Goal: Feedback & Contribution: Contribute content

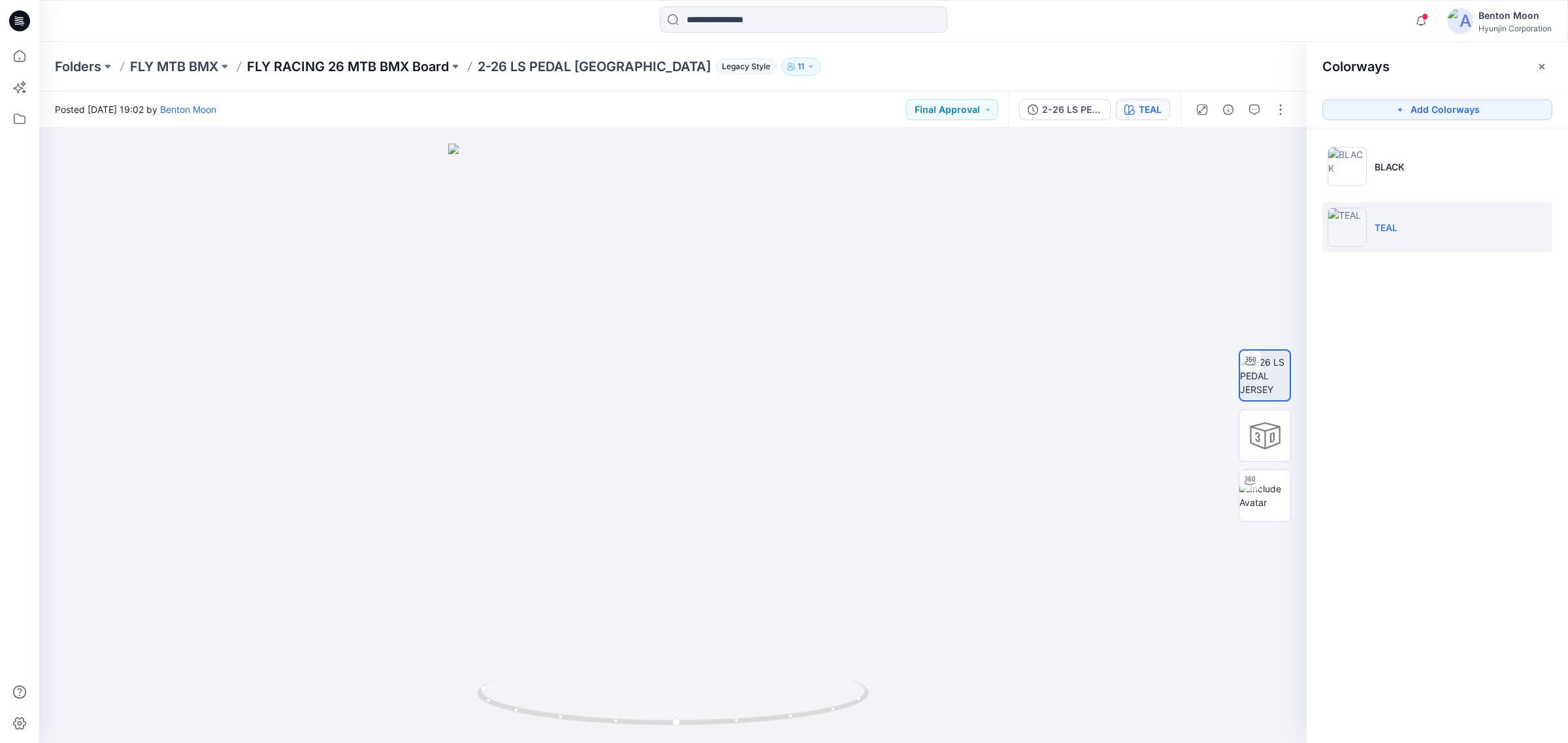
click at [363, 63] on p "FLY RACING 26 MTB BMX Board" at bounding box center [348, 66] width 202 height 18
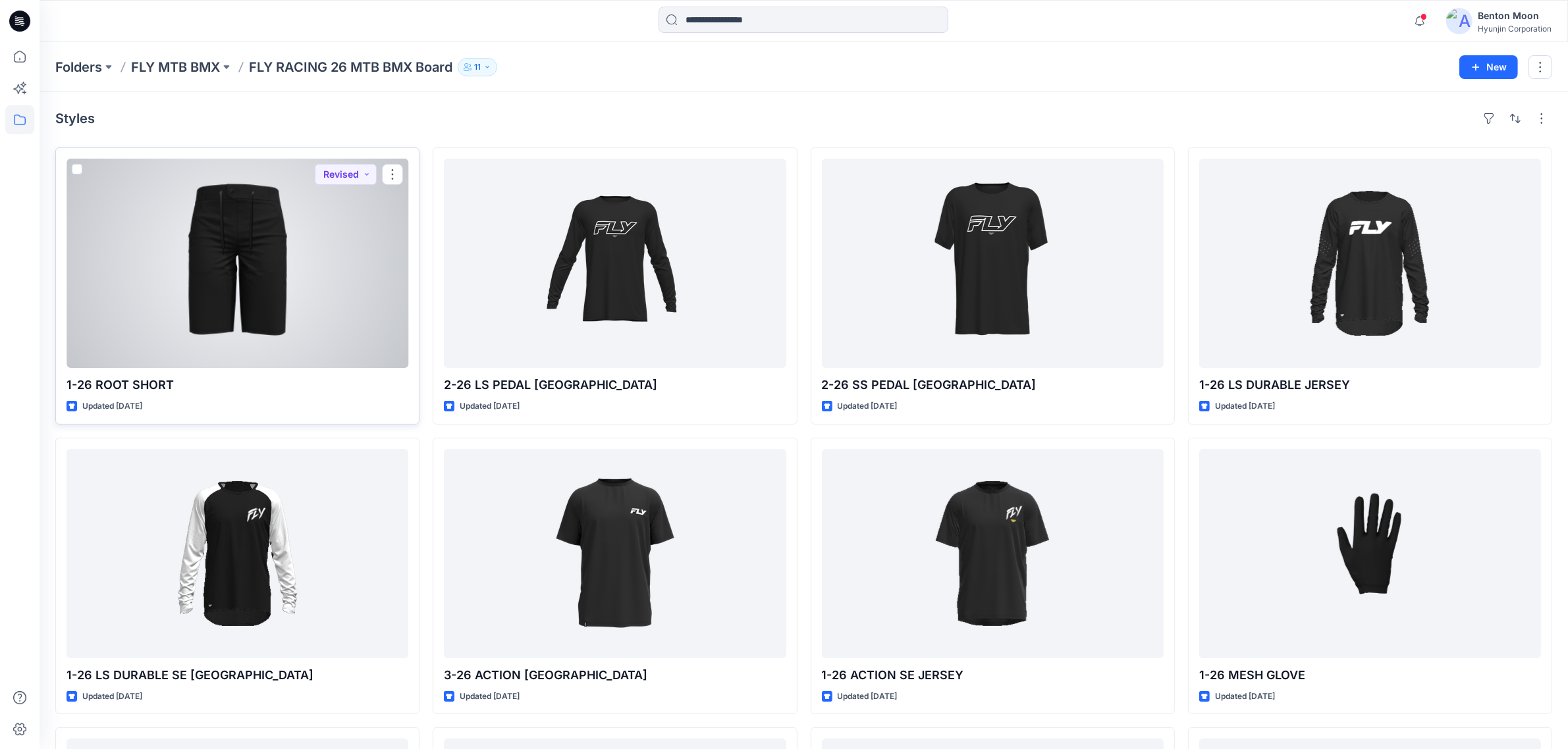
click at [305, 276] on div at bounding box center [238, 263] width 342 height 209
click at [337, 176] on button "Revised" at bounding box center [346, 174] width 62 height 21
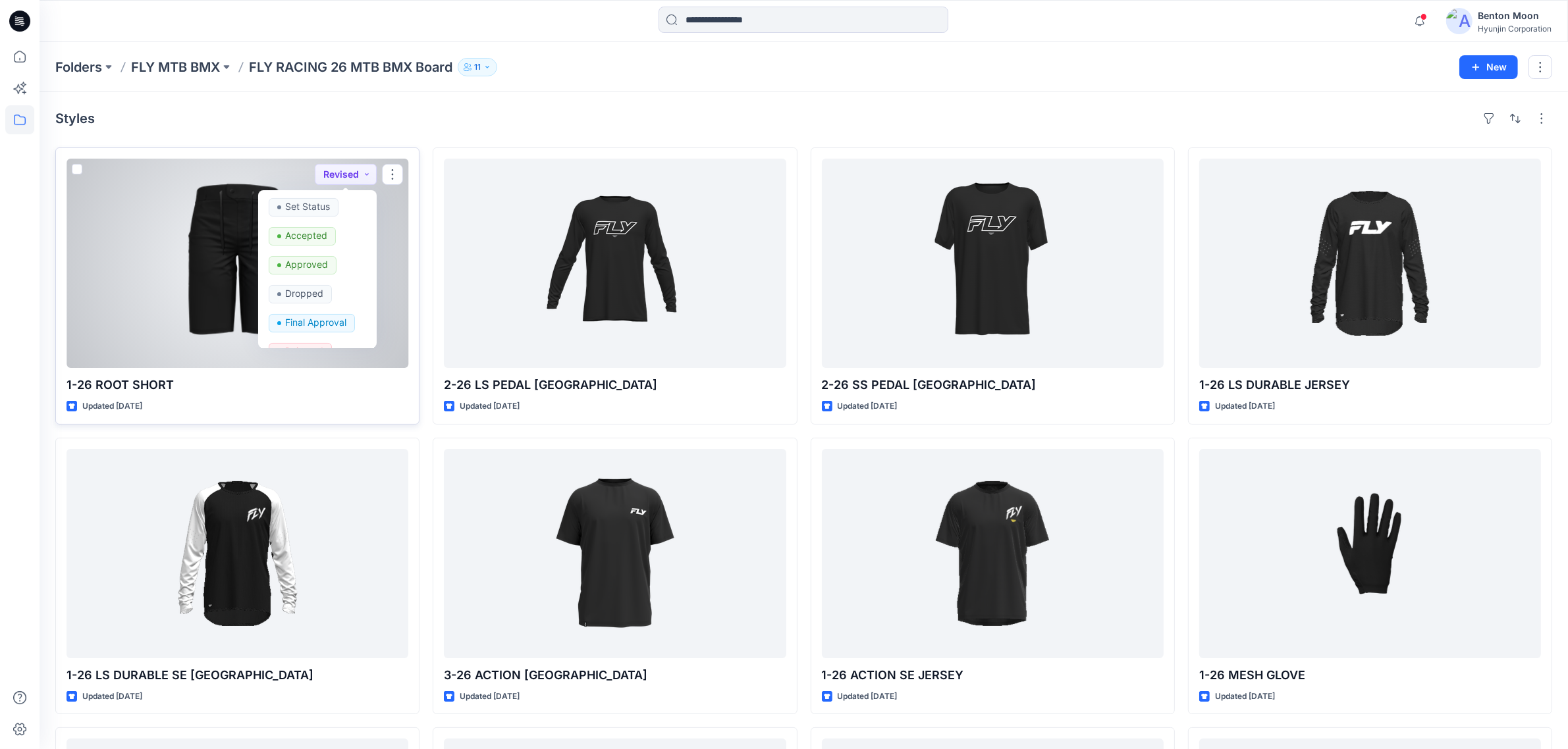
click at [166, 234] on div at bounding box center [238, 263] width 342 height 209
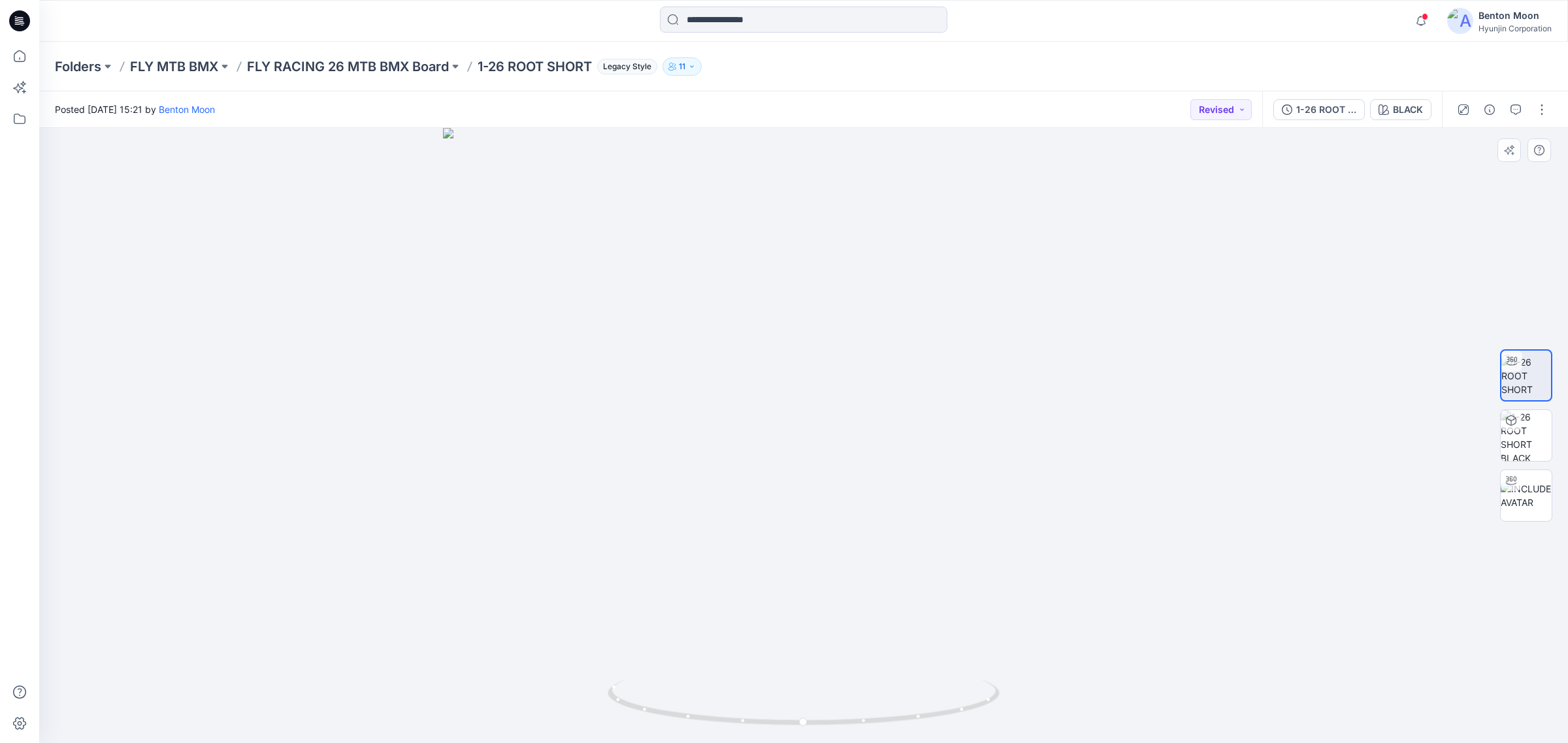
drag, startPoint x: 818, startPoint y: 477, endPoint x: 811, endPoint y: 533, distance: 56.4
click at [811, 533] on img at bounding box center [804, 435] width 722 height 616
click at [1220, 112] on button "Revised" at bounding box center [1221, 109] width 62 height 21
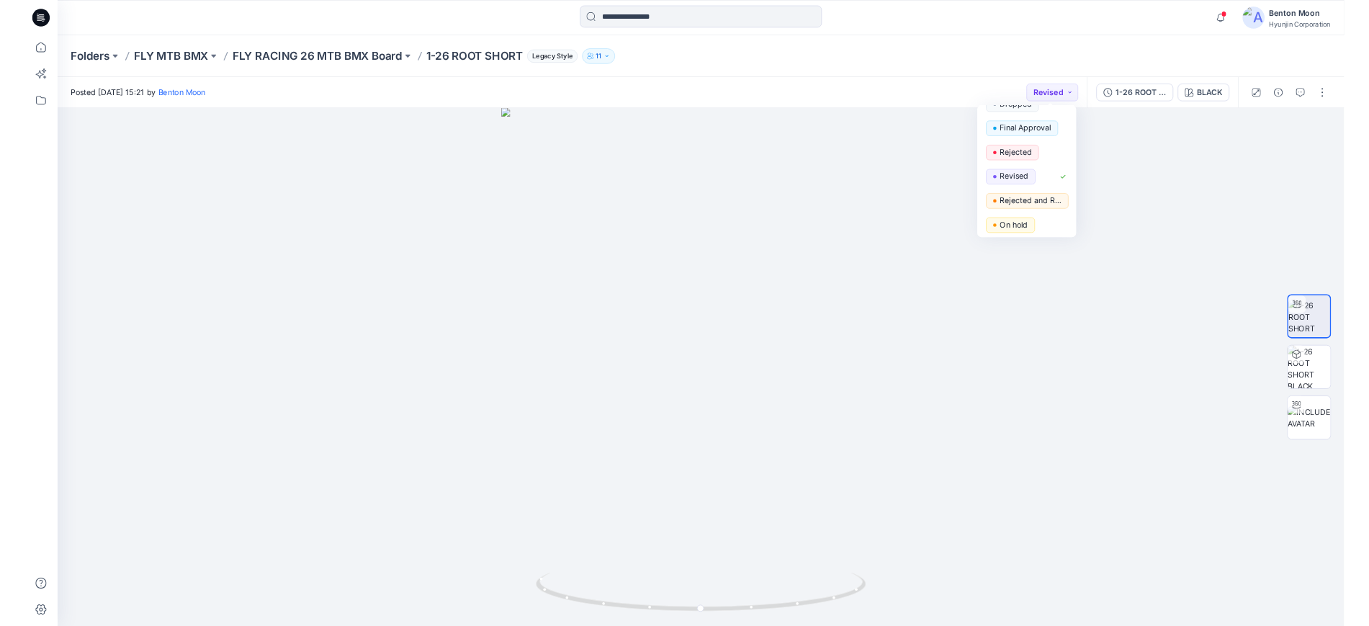
scroll to position [181, 0]
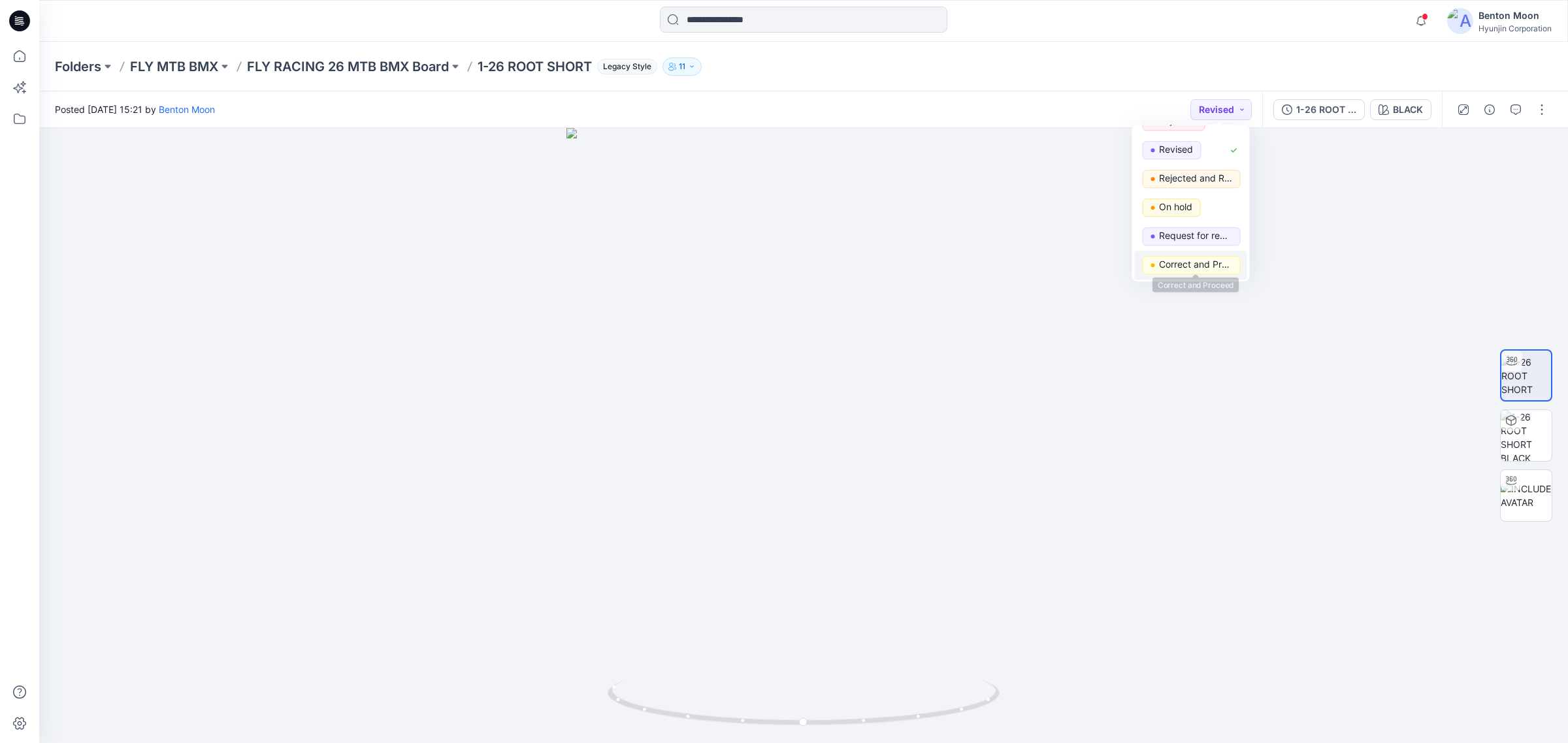
click at [1177, 259] on p "Correct and Proceed" at bounding box center [1195, 264] width 74 height 17
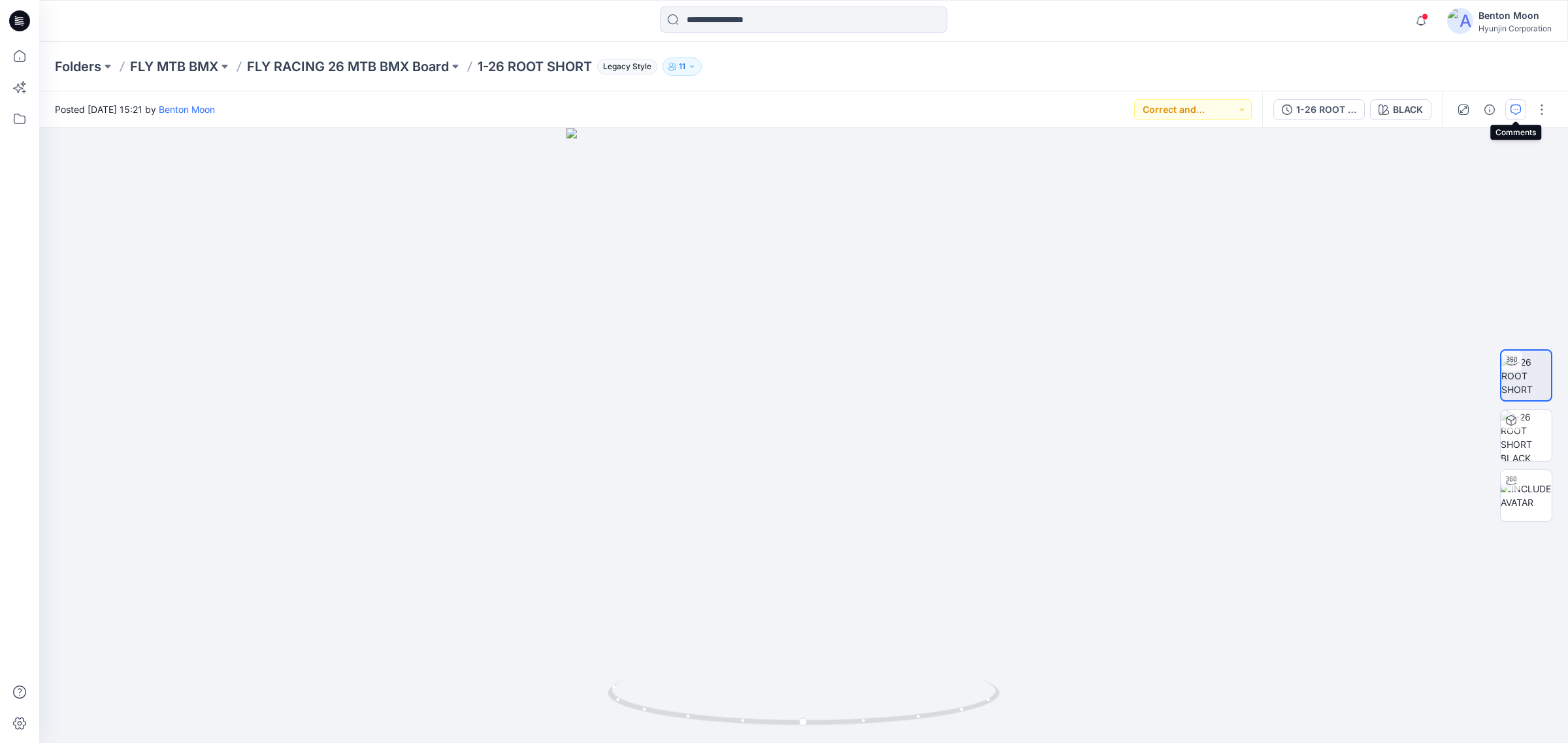
click at [1523, 113] on button "button" at bounding box center [1515, 109] width 21 height 21
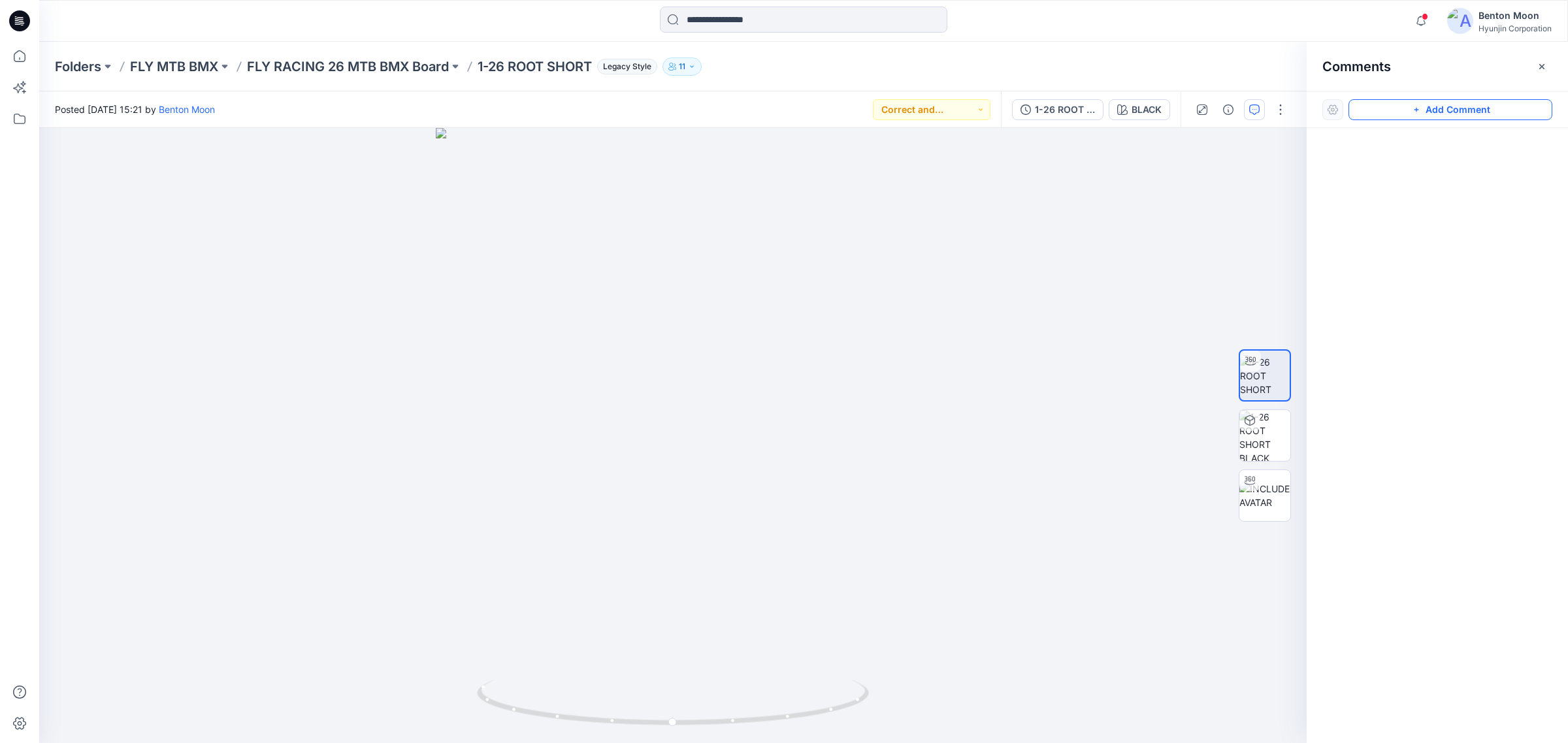
click at [1412, 109] on icon "button" at bounding box center [1416, 110] width 11 height 11
click at [658, 220] on div "1" at bounding box center [672, 435] width 1268 height 615
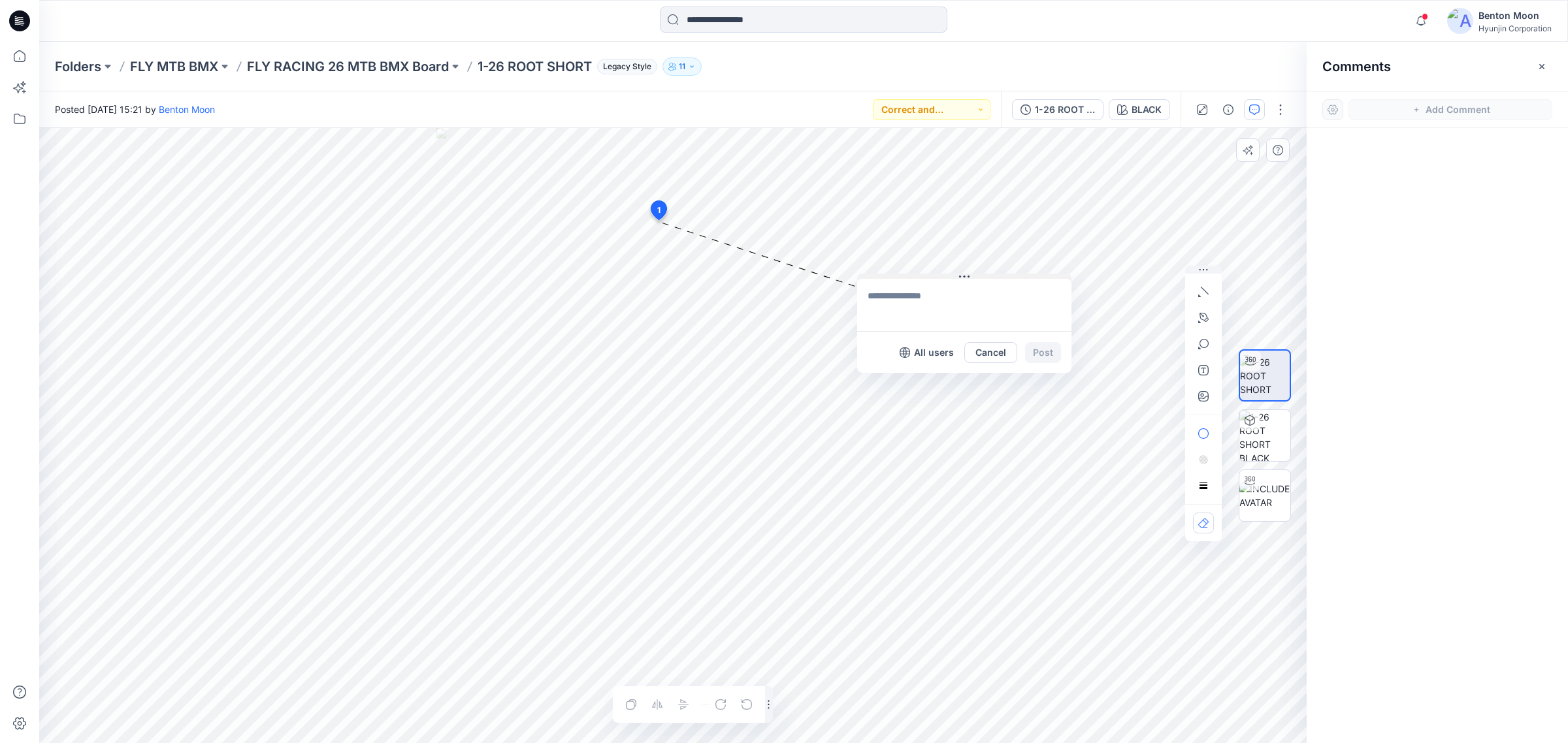
drag, startPoint x: 699, startPoint y: 228, endPoint x: 923, endPoint y: 286, distance: 231.4
click at [923, 281] on button at bounding box center [965, 278] width 214 height 8
click at [955, 337] on textarea at bounding box center [969, 317] width 214 height 53
click at [975, 318] on textarea at bounding box center [969, 317] width 214 height 53
type textarea "*"
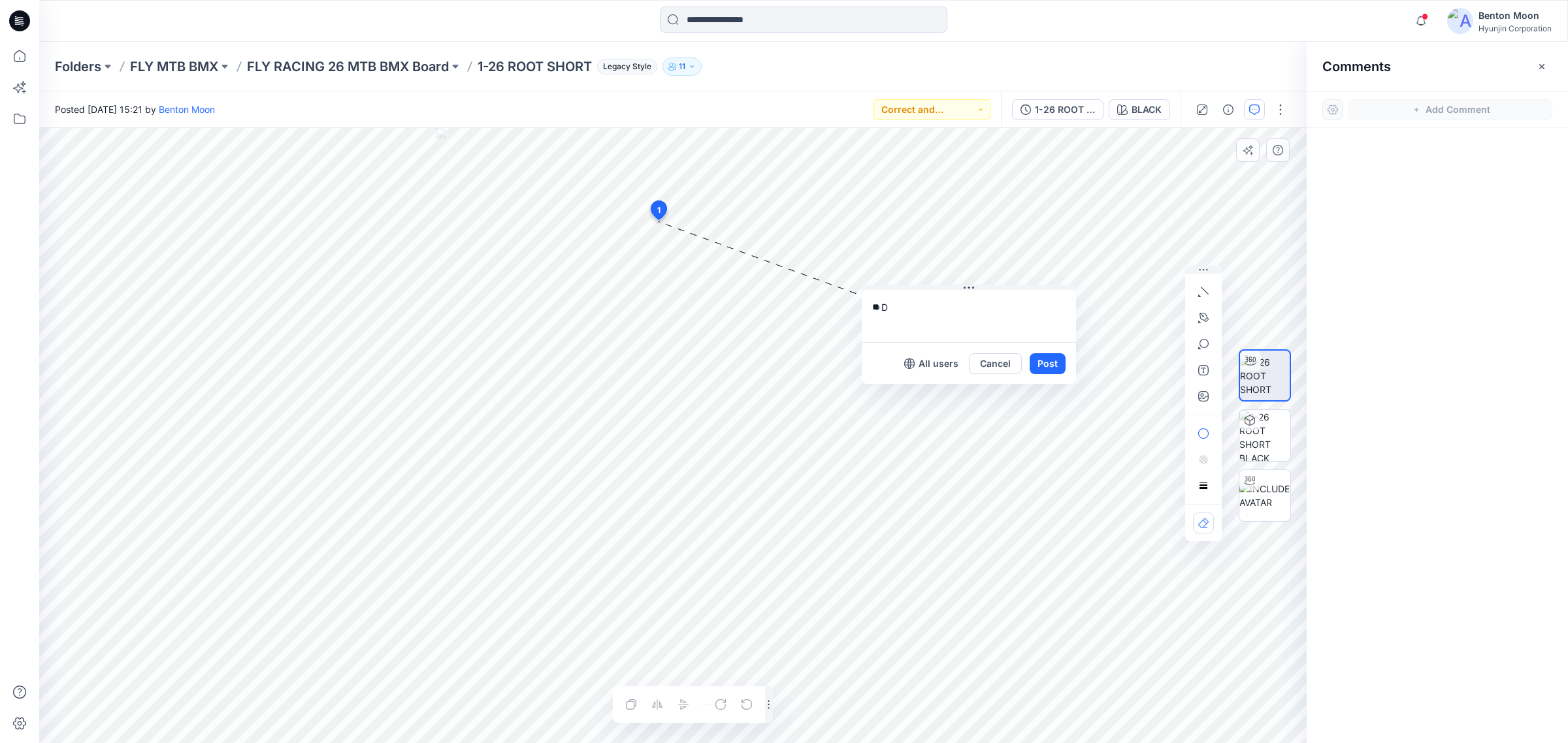
type textarea "*"
type textarea "**********"
click at [1054, 365] on button "Post" at bounding box center [1048, 364] width 36 height 21
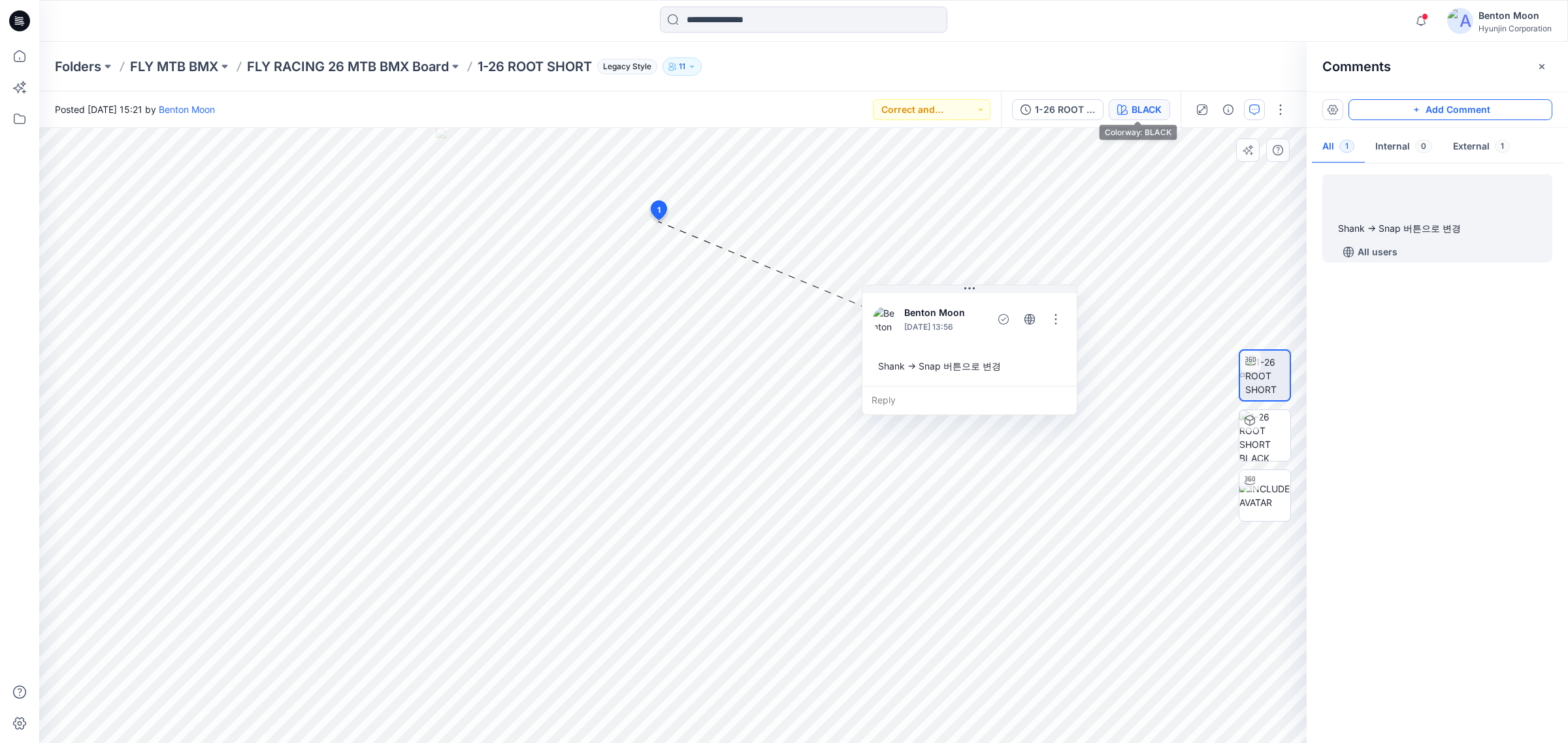
click at [1161, 108] on button "BLACK" at bounding box center [1140, 109] width 62 height 21
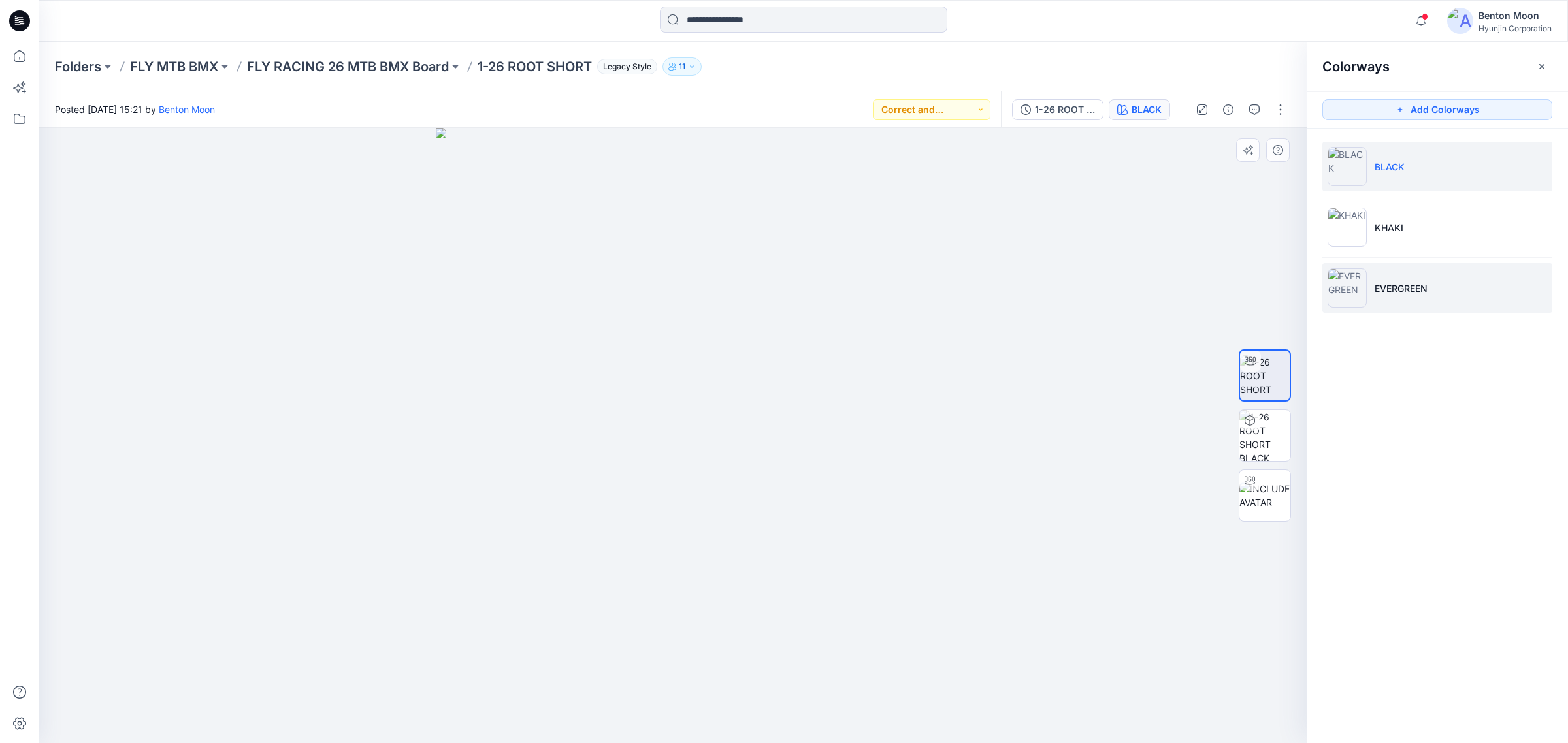
click at [1377, 277] on li "EVERGREEN" at bounding box center [1436, 288] width 230 height 50
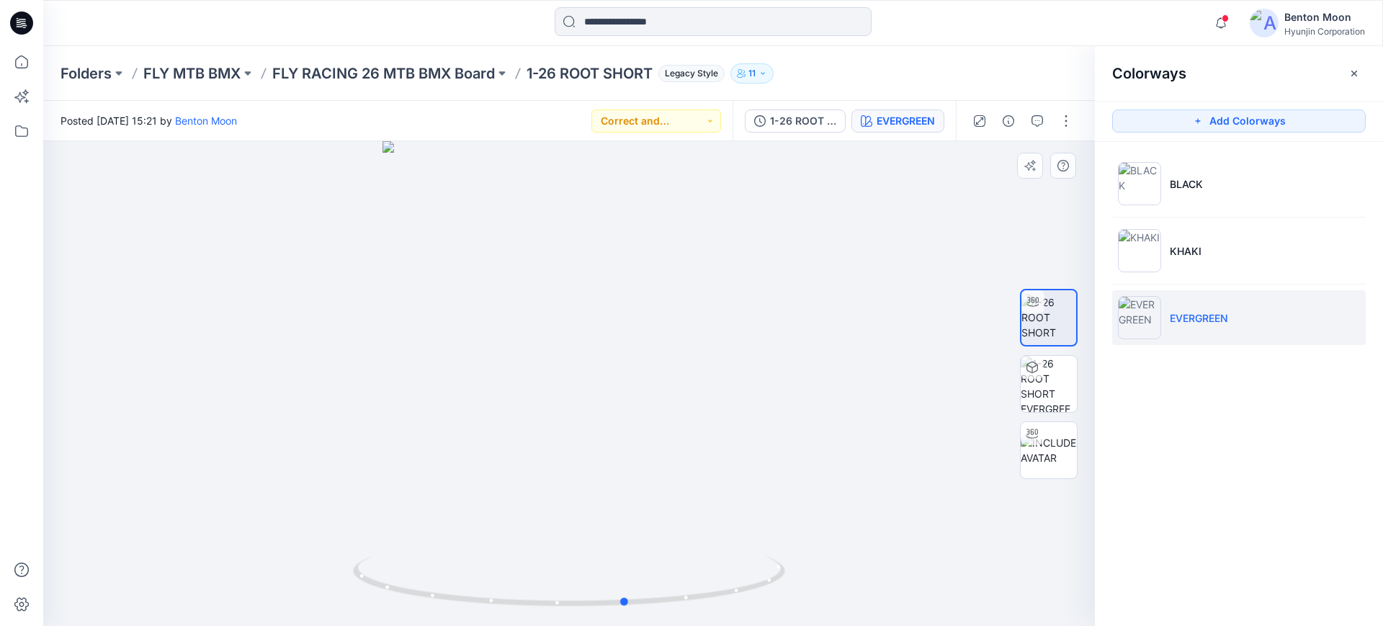
drag, startPoint x: 553, startPoint y: 537, endPoint x: 611, endPoint y: 501, distance: 67.9
click at [611, 501] on div at bounding box center [568, 383] width 1051 height 485
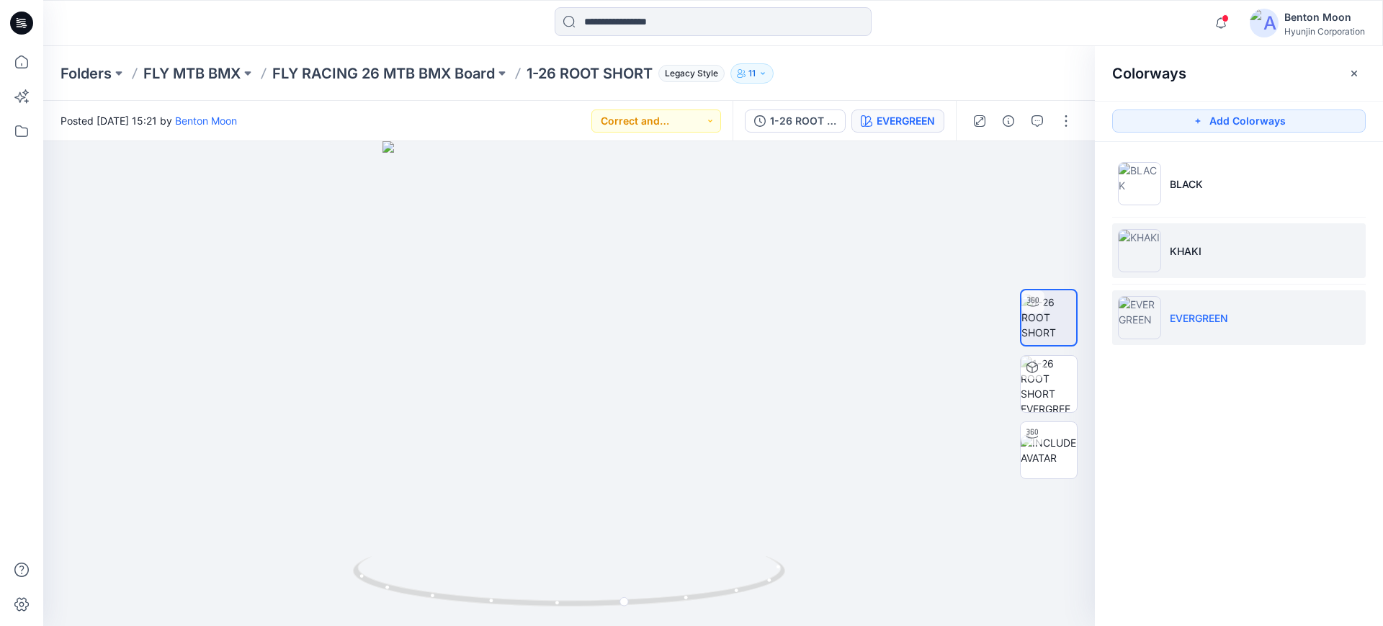
click at [1239, 247] on li "KHAKI" at bounding box center [1238, 250] width 253 height 55
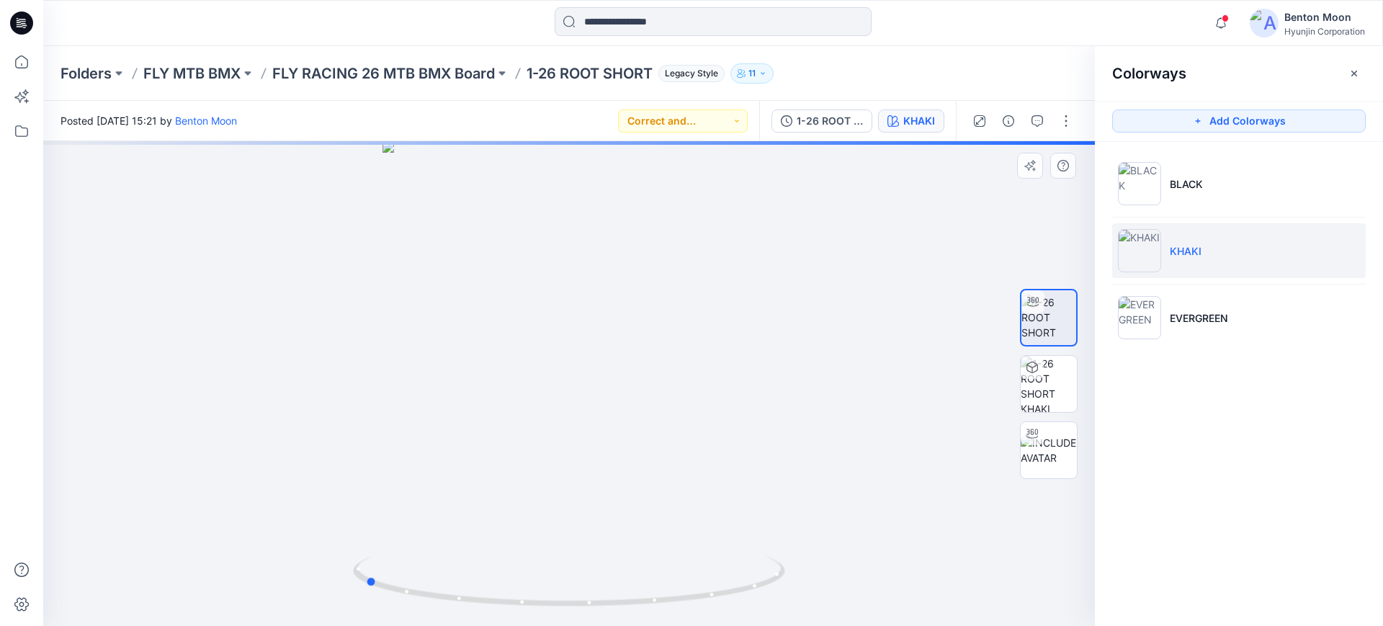
drag, startPoint x: 603, startPoint y: 530, endPoint x: 461, endPoint y: 523, distance: 142.8
click at [461, 523] on div at bounding box center [568, 383] width 1051 height 485
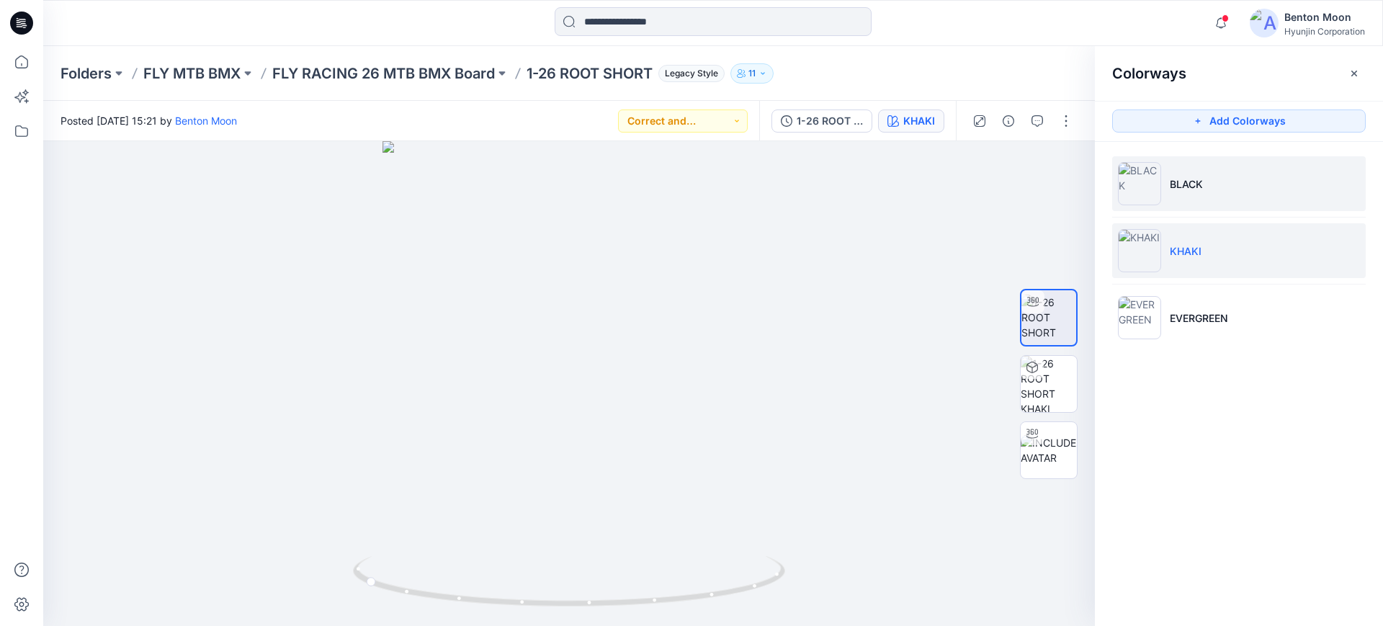
click at [1239, 189] on li "BLACK" at bounding box center [1238, 183] width 253 height 55
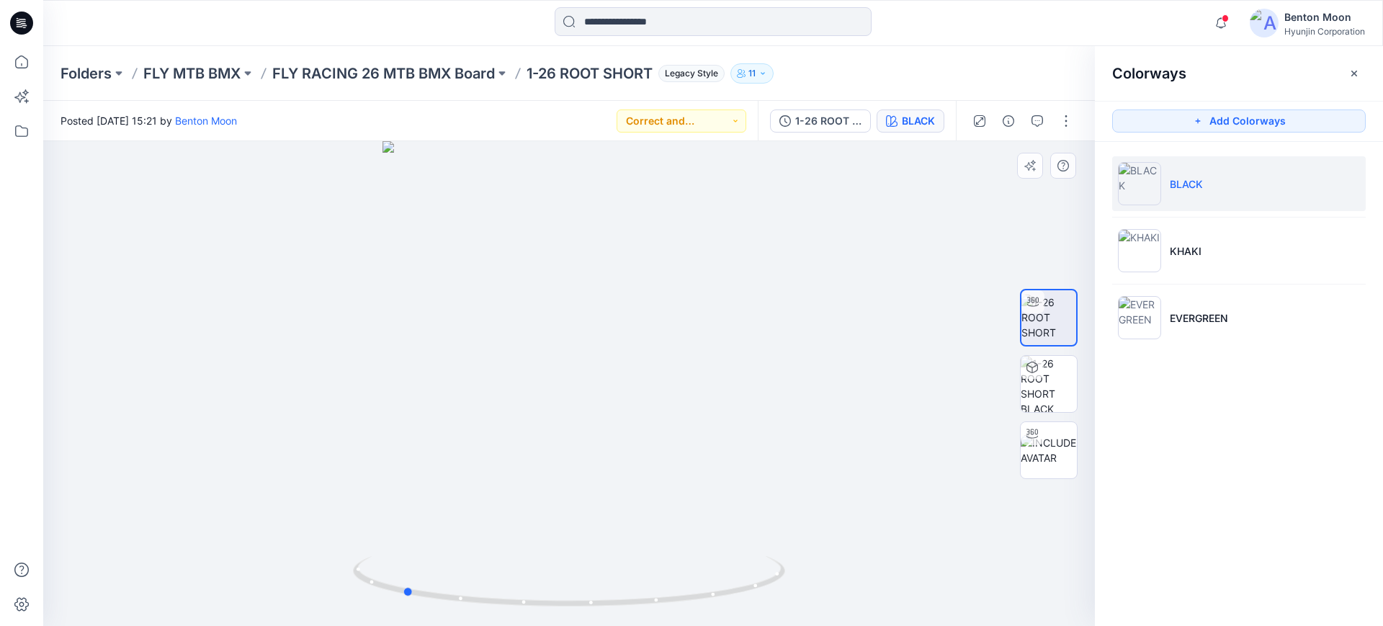
drag, startPoint x: 667, startPoint y: 516, endPoint x: 500, endPoint y: 521, distance: 166.4
click at [500, 521] on div at bounding box center [568, 383] width 1051 height 485
click at [866, 313] on div at bounding box center [568, 383] width 1051 height 485
drag, startPoint x: 873, startPoint y: 312, endPoint x: 613, endPoint y: 456, distance: 297.2
click at [871, 313] on div at bounding box center [568, 383] width 1051 height 485
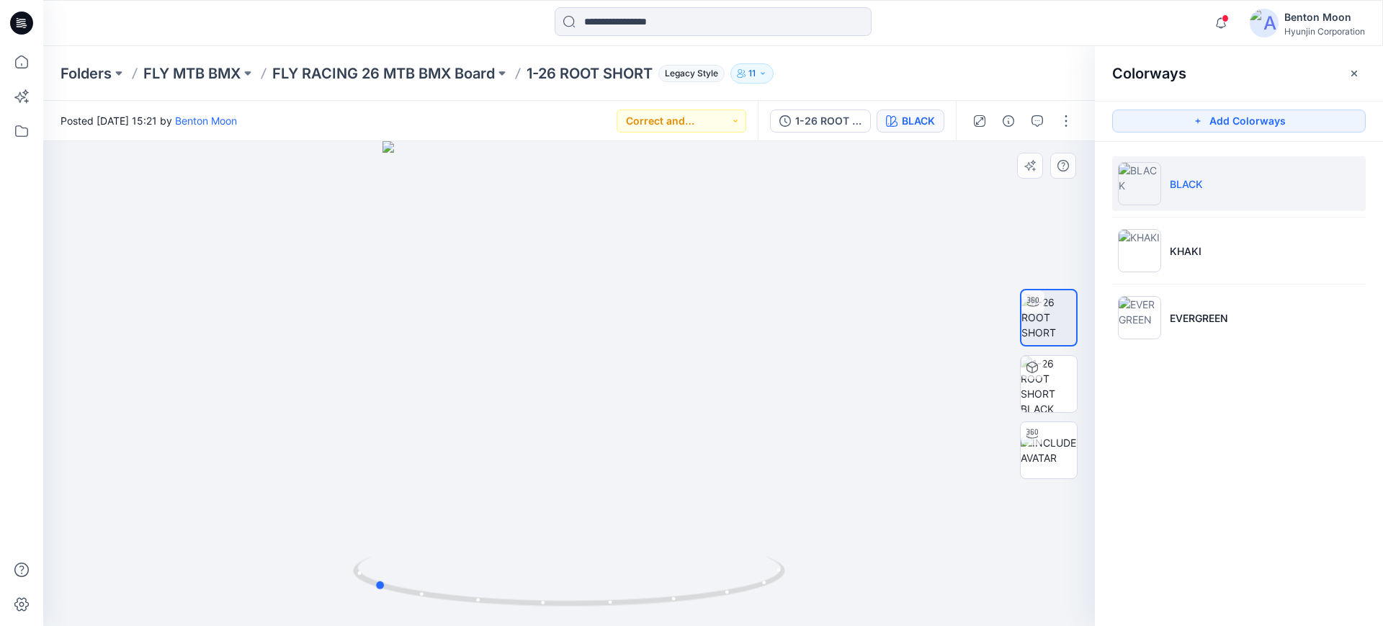
drag, startPoint x: 601, startPoint y: 472, endPoint x: 791, endPoint y: 410, distance: 200.8
click at [576, 472] on div at bounding box center [568, 383] width 1051 height 485
click at [835, 361] on div at bounding box center [568, 383] width 1051 height 485
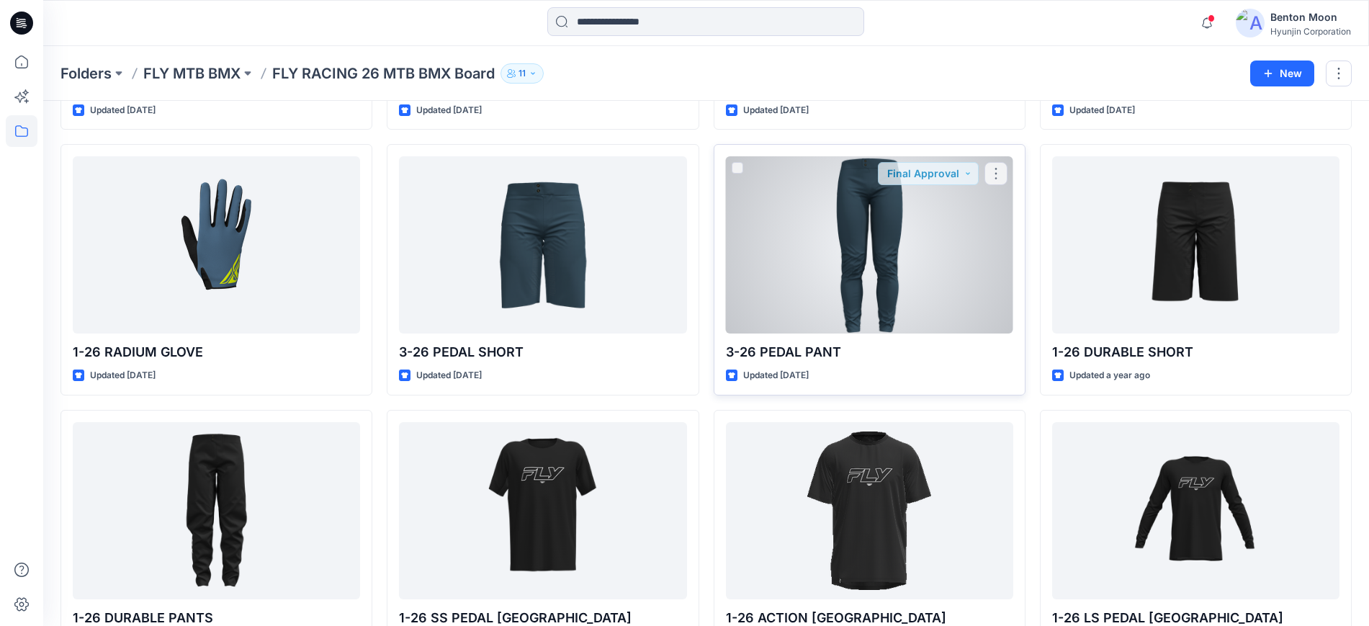
scroll to position [567, 0]
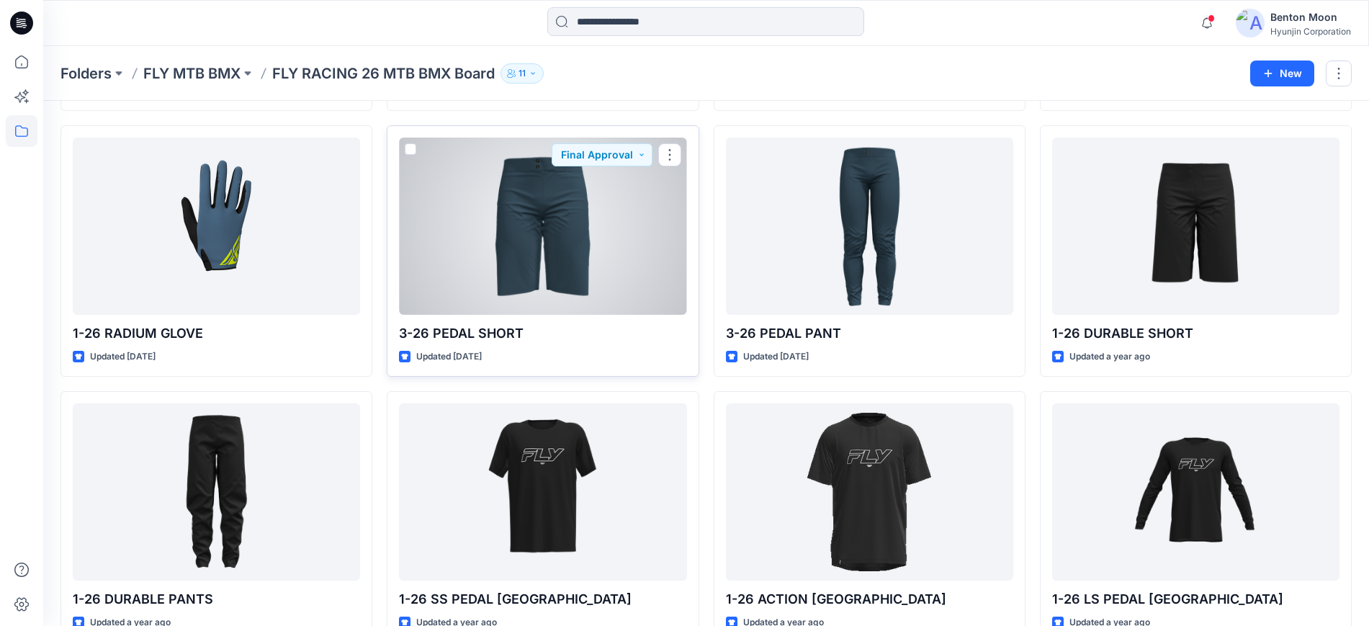
click at [512, 261] on div at bounding box center [542, 226] width 287 height 177
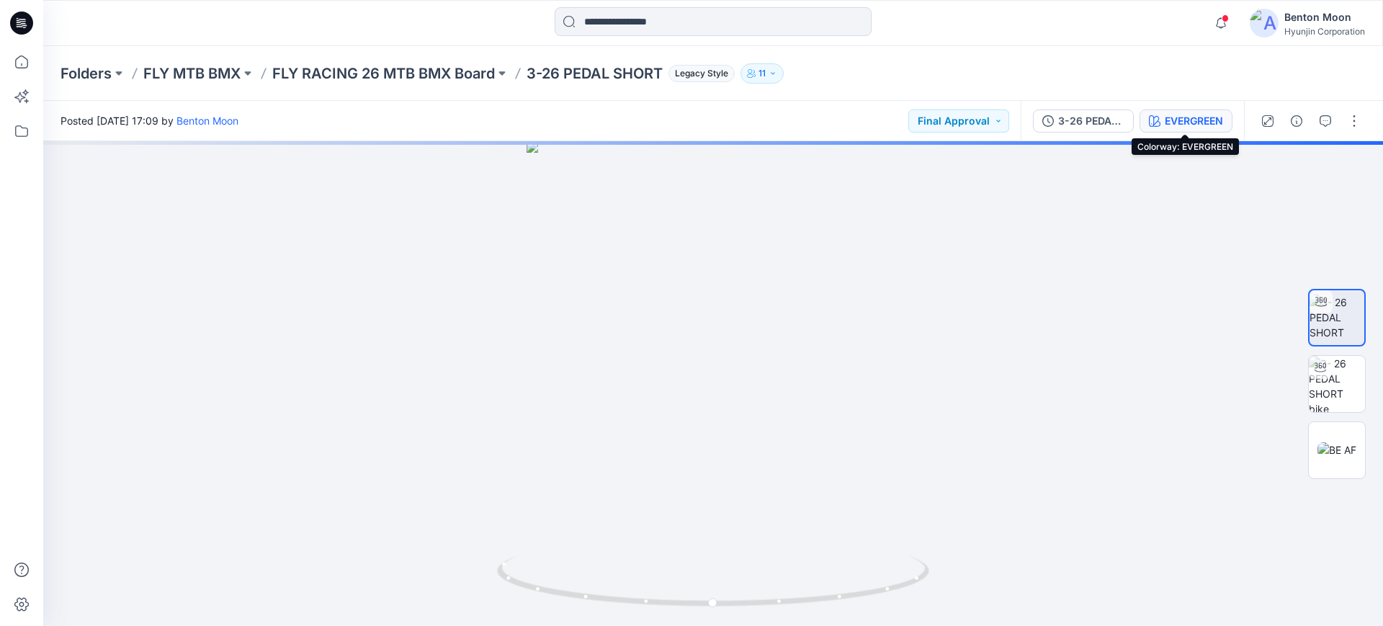
click at [1178, 125] on div "EVERGREEN" at bounding box center [1193, 121] width 58 height 16
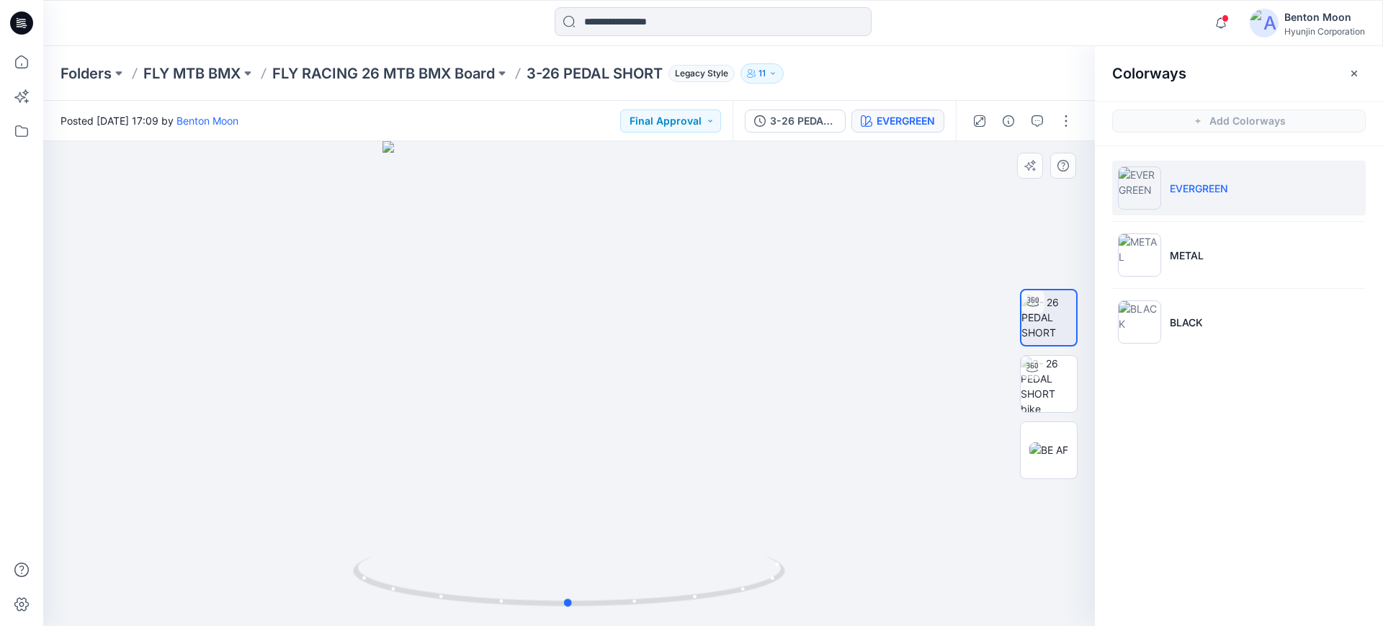
drag, startPoint x: 563, startPoint y: 544, endPoint x: 617, endPoint y: 518, distance: 59.9
click at [617, 518] on div at bounding box center [568, 383] width 1051 height 485
click at [1236, 277] on li "METAL" at bounding box center [1238, 255] width 253 height 55
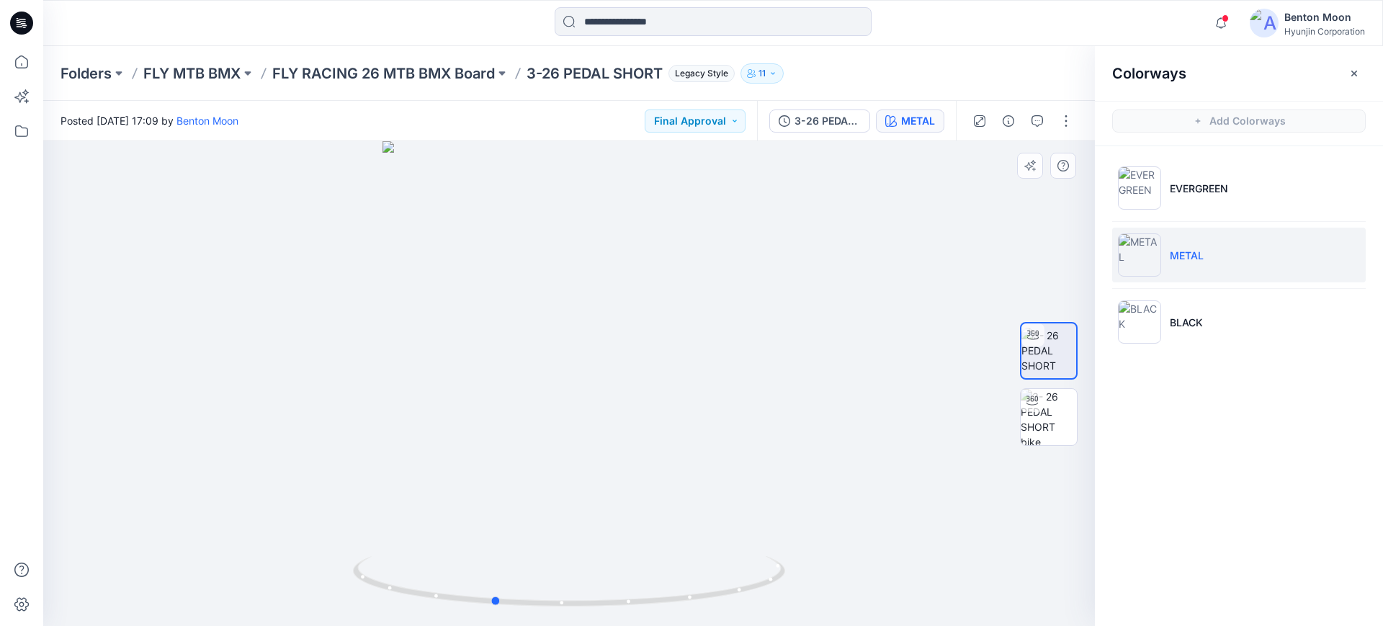
drag, startPoint x: 636, startPoint y: 580, endPoint x: 560, endPoint y: 553, distance: 80.4
click at [560, 553] on div at bounding box center [568, 383] width 1051 height 485
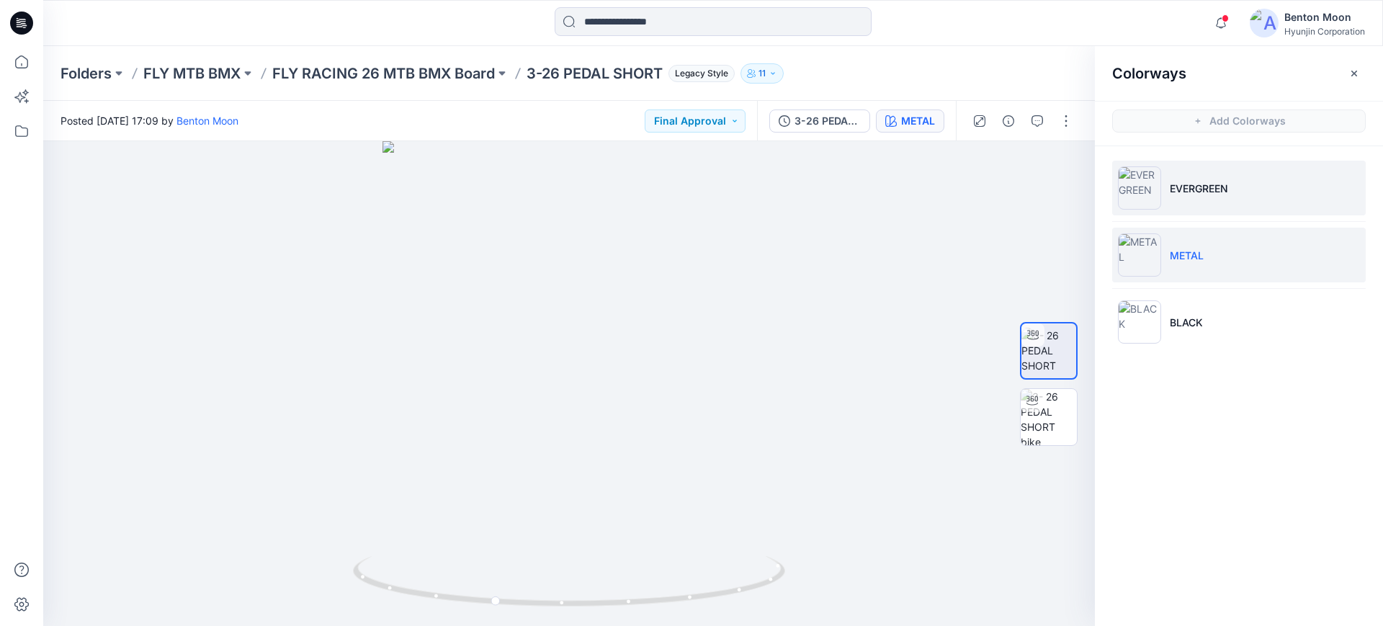
click at [1201, 181] on p "EVERGREEN" at bounding box center [1198, 188] width 58 height 15
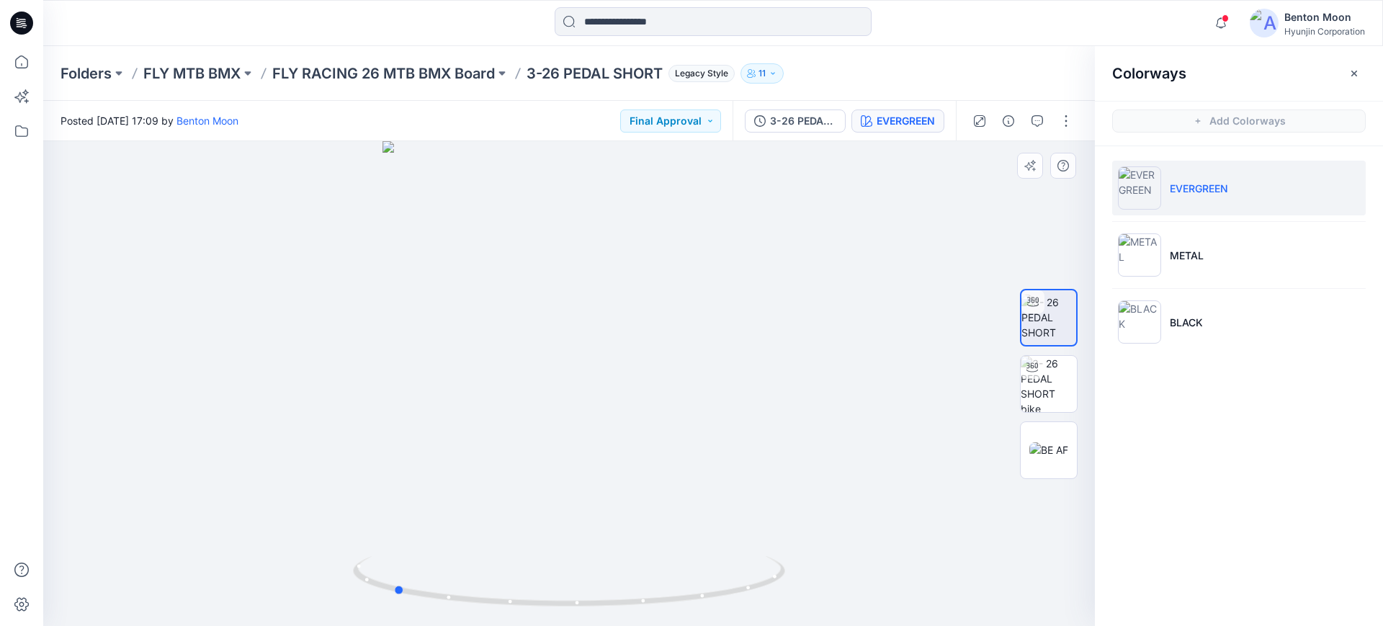
drag, startPoint x: 641, startPoint y: 492, endPoint x: 465, endPoint y: 505, distance: 176.2
click at [465, 505] on div at bounding box center [568, 383] width 1051 height 485
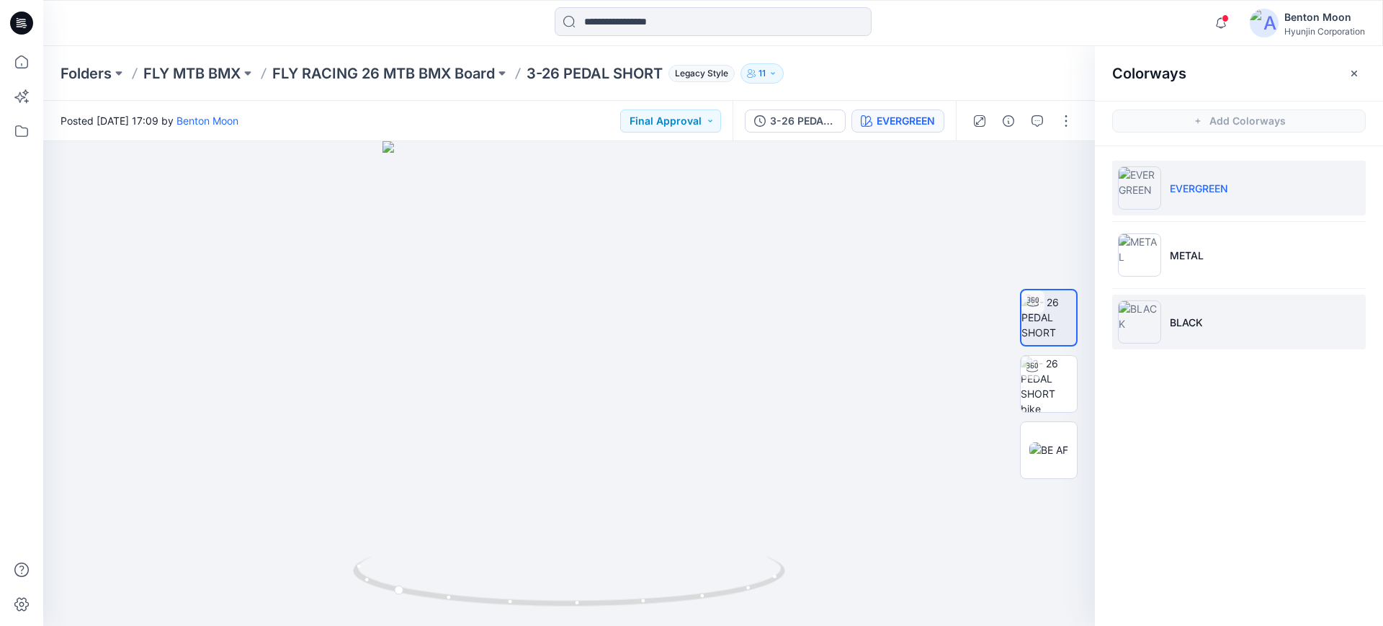
click at [1161, 316] on li "BLACK" at bounding box center [1238, 322] width 253 height 55
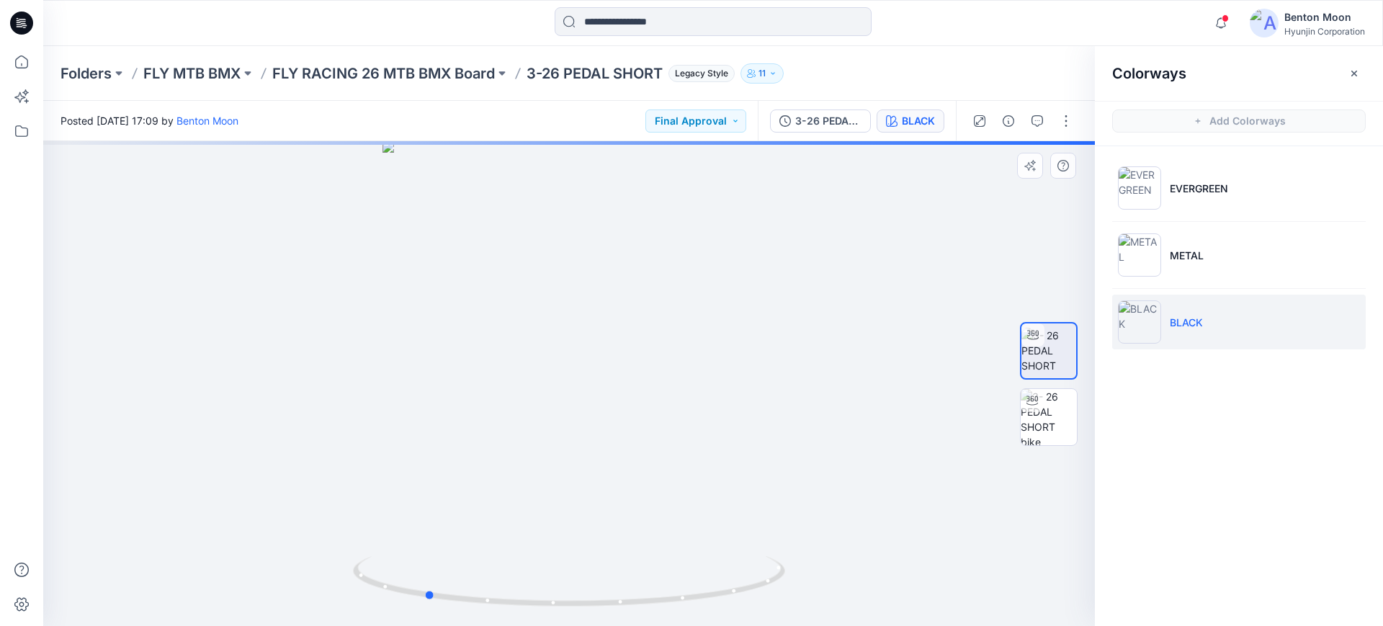
drag, startPoint x: 702, startPoint y: 472, endPoint x: 559, endPoint y: 483, distance: 143.7
click at [559, 483] on div at bounding box center [568, 383] width 1051 height 485
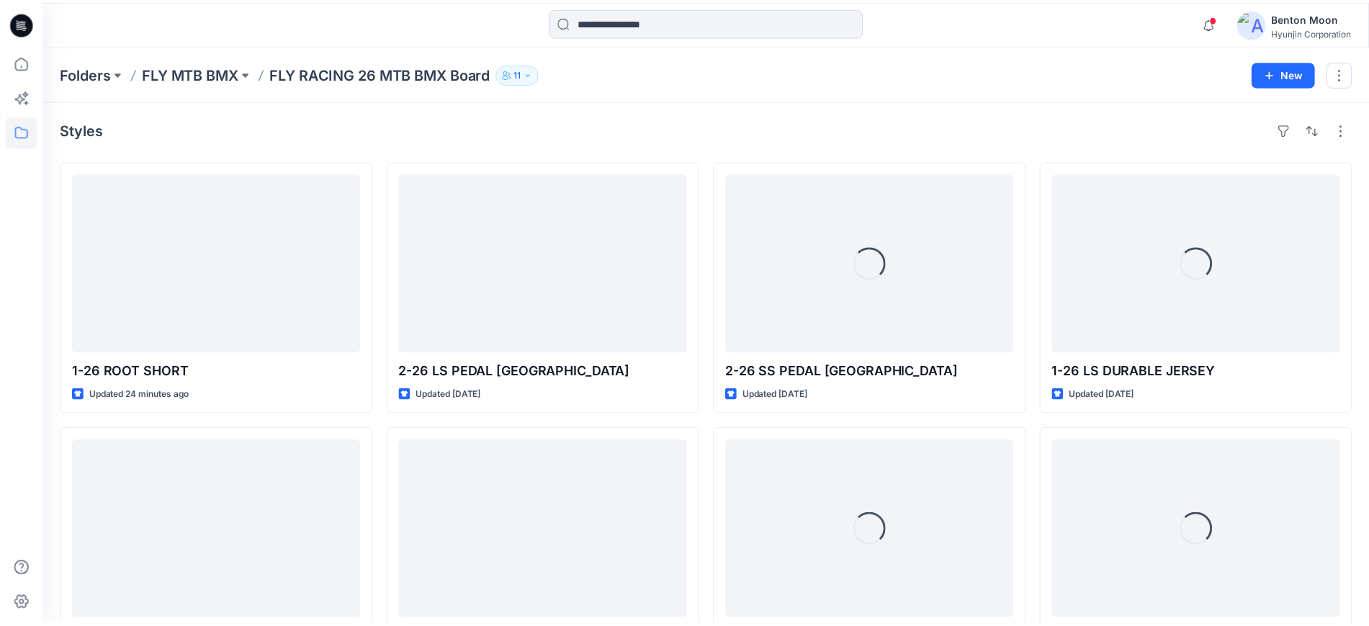
scroll to position [567, 0]
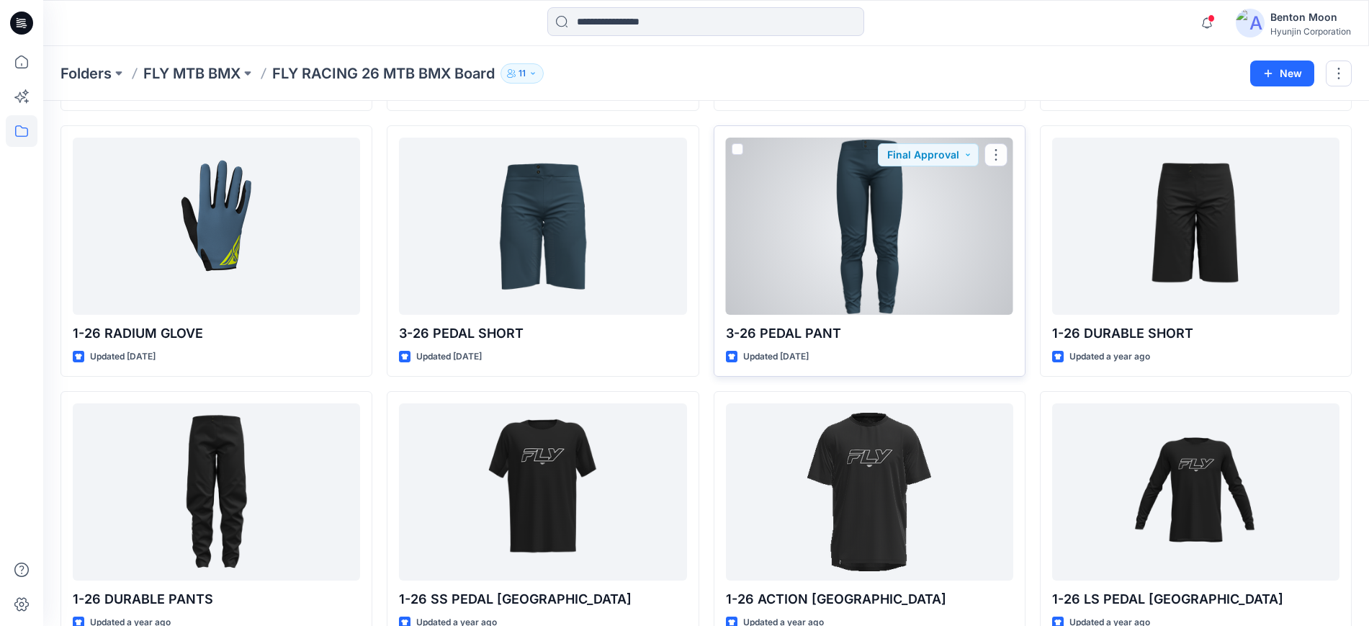
click at [807, 261] on div at bounding box center [869, 226] width 287 height 177
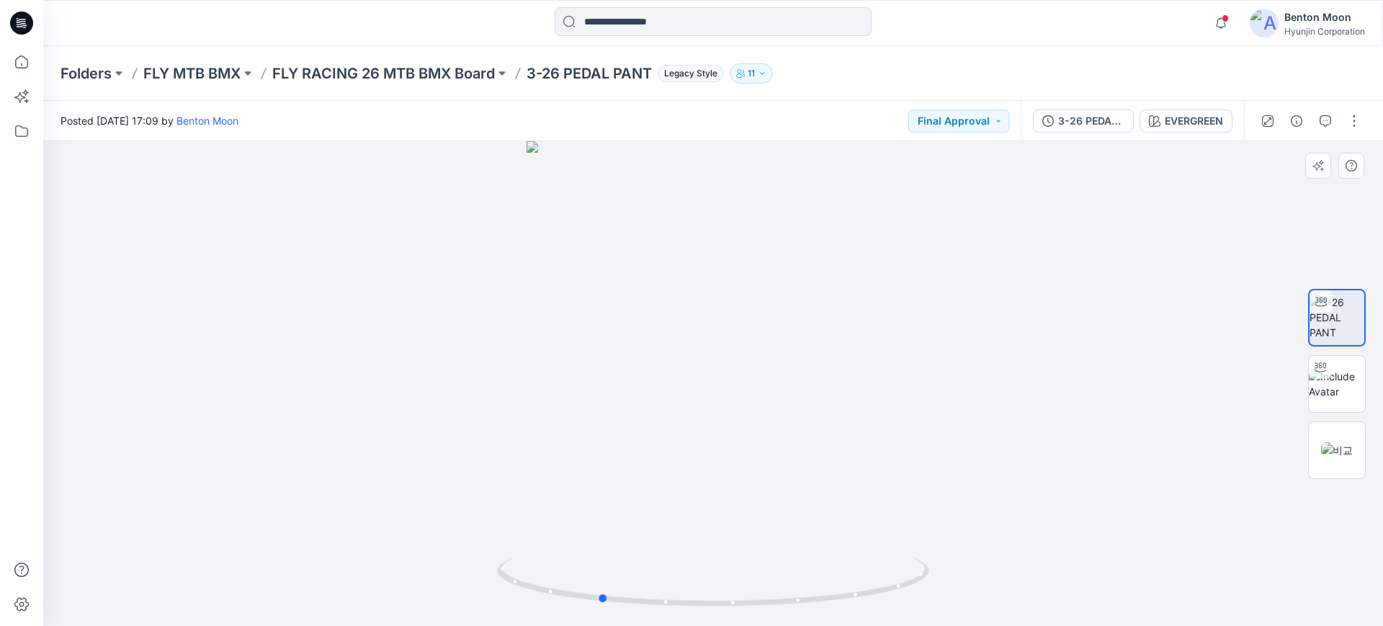
drag, startPoint x: 827, startPoint y: 518, endPoint x: 713, endPoint y: 498, distance: 115.5
click at [713, 498] on div at bounding box center [712, 383] width 1339 height 485
drag, startPoint x: 853, startPoint y: 534, endPoint x: 922, endPoint y: 478, distance: 88.6
click at [922, 478] on div at bounding box center [712, 383] width 1339 height 485
click at [1199, 117] on div "EVERGREEN" at bounding box center [1193, 121] width 58 height 16
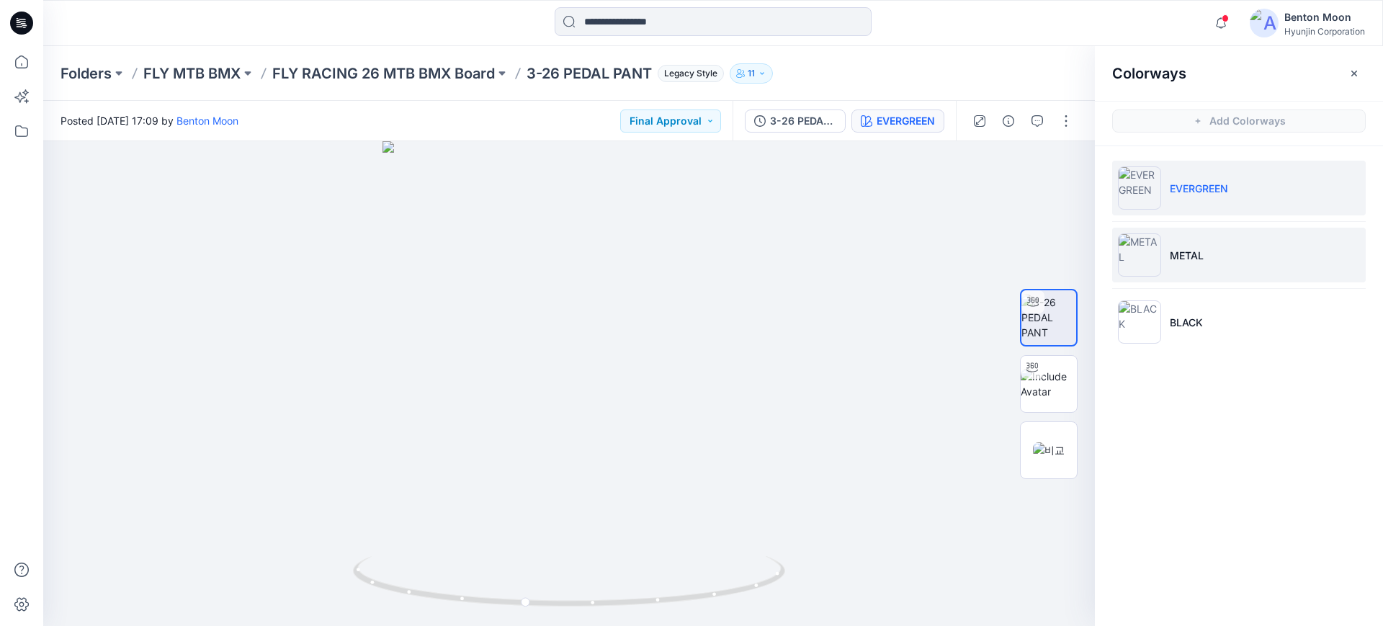
click at [1172, 267] on li "METAL" at bounding box center [1238, 255] width 253 height 55
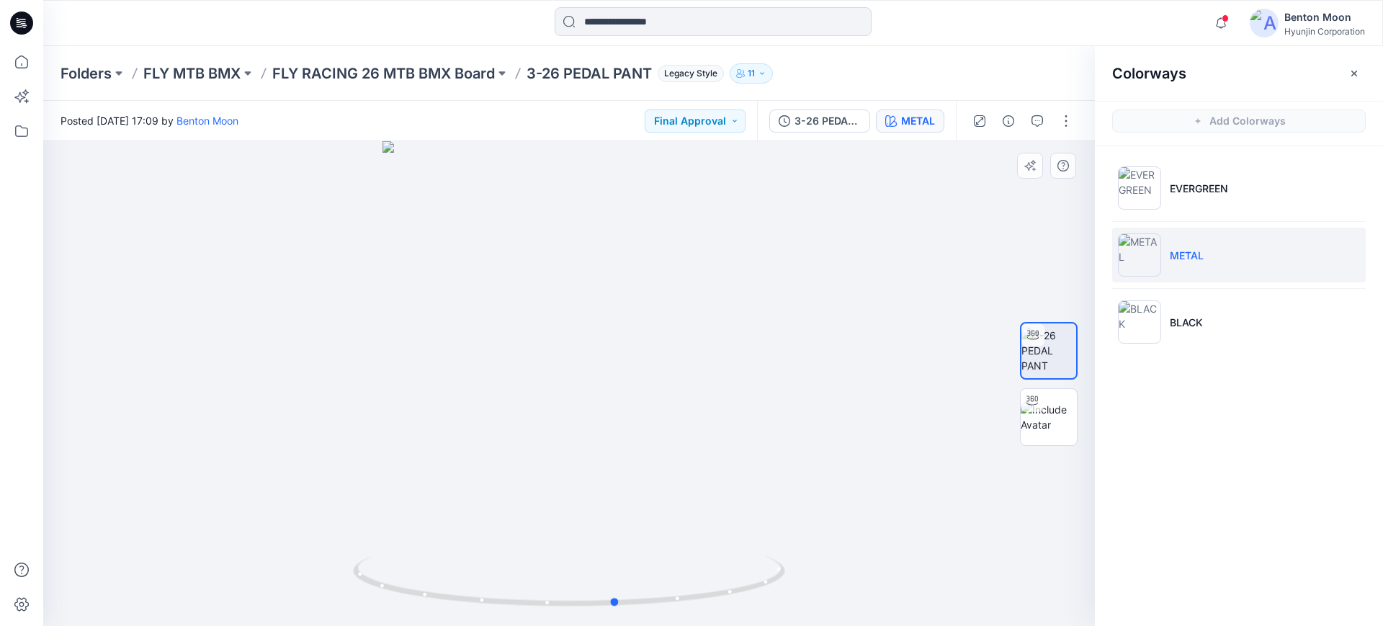
drag, startPoint x: 670, startPoint y: 487, endPoint x: 718, endPoint y: 484, distance: 47.7
click at [718, 484] on div at bounding box center [568, 383] width 1051 height 485
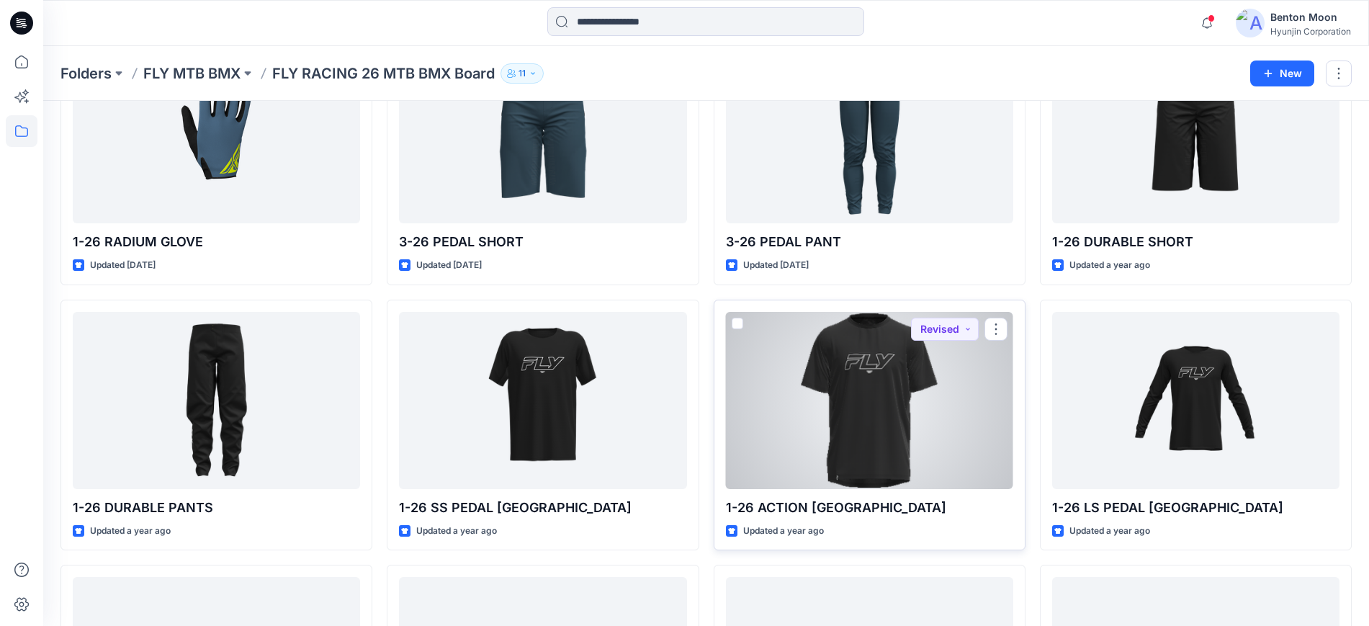
scroll to position [462, 0]
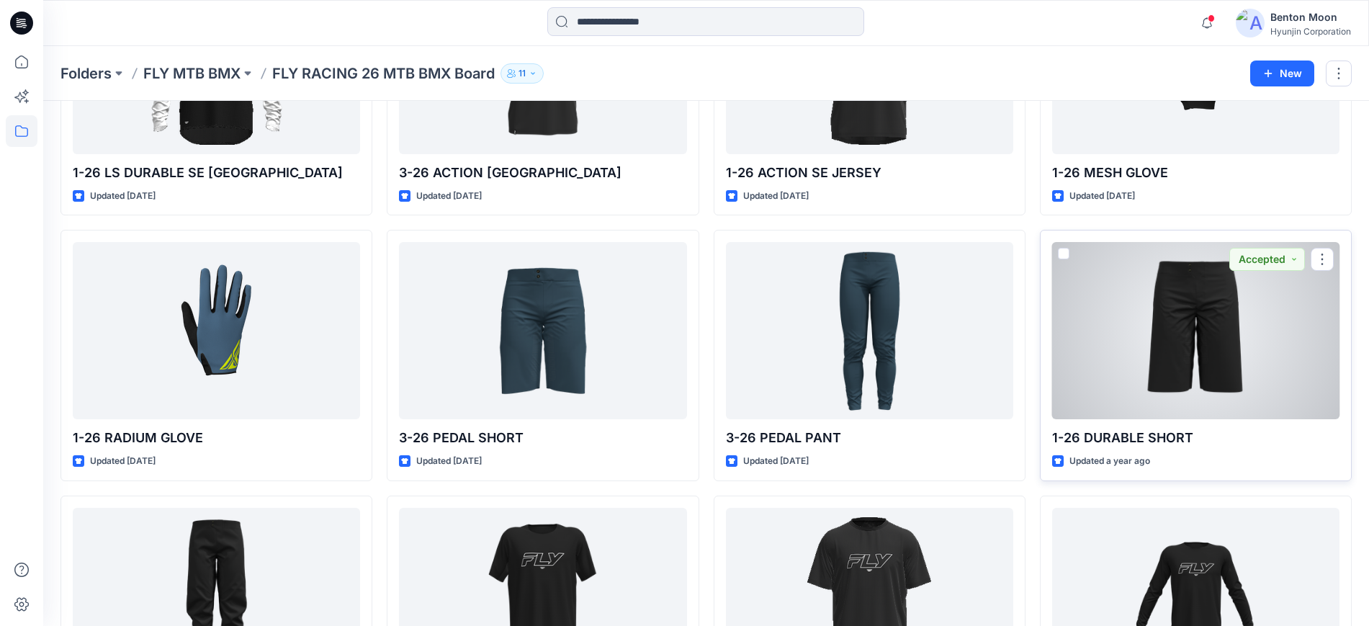
click at [1125, 357] on div at bounding box center [1195, 330] width 287 height 177
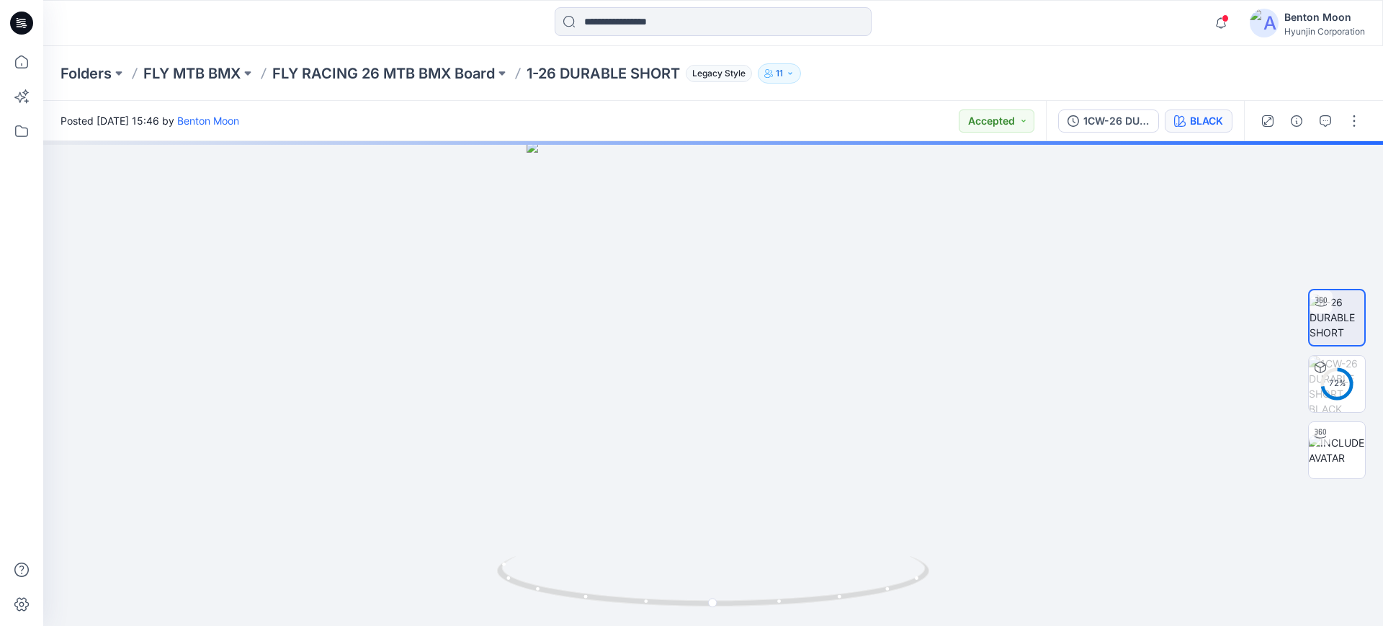
click at [1195, 114] on div "BLACK" at bounding box center [1206, 121] width 33 height 16
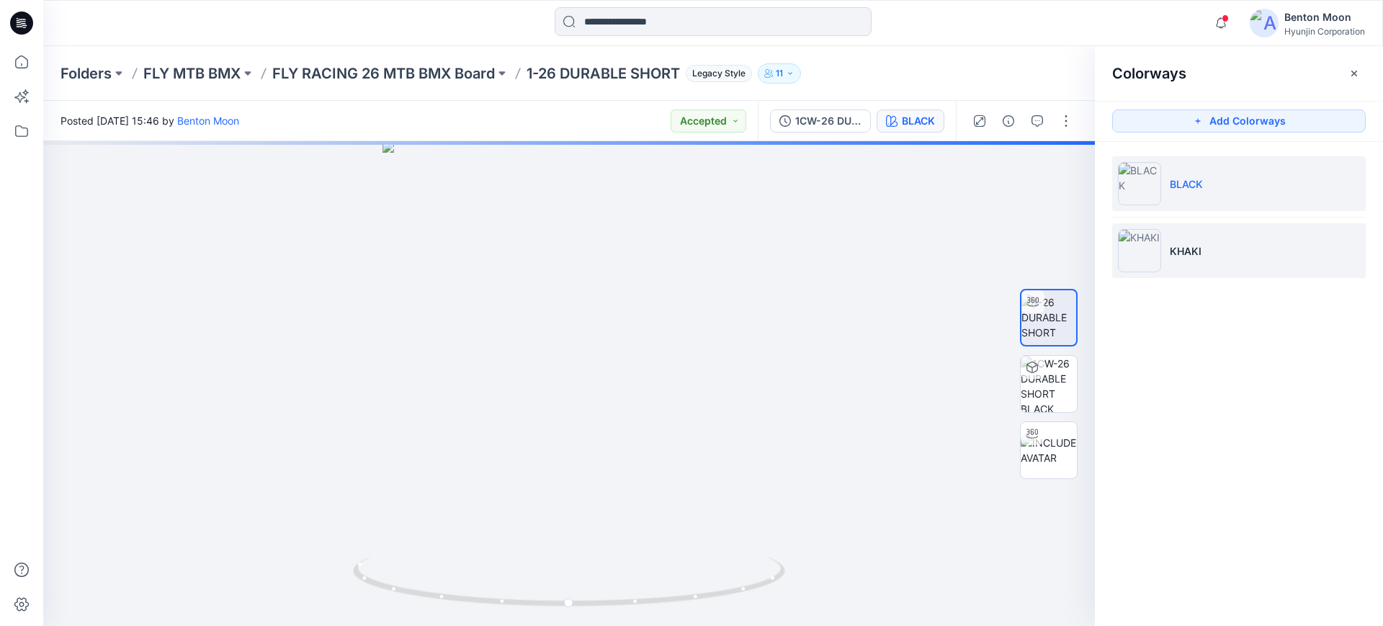
click at [1169, 241] on li "KHAKI" at bounding box center [1238, 250] width 253 height 55
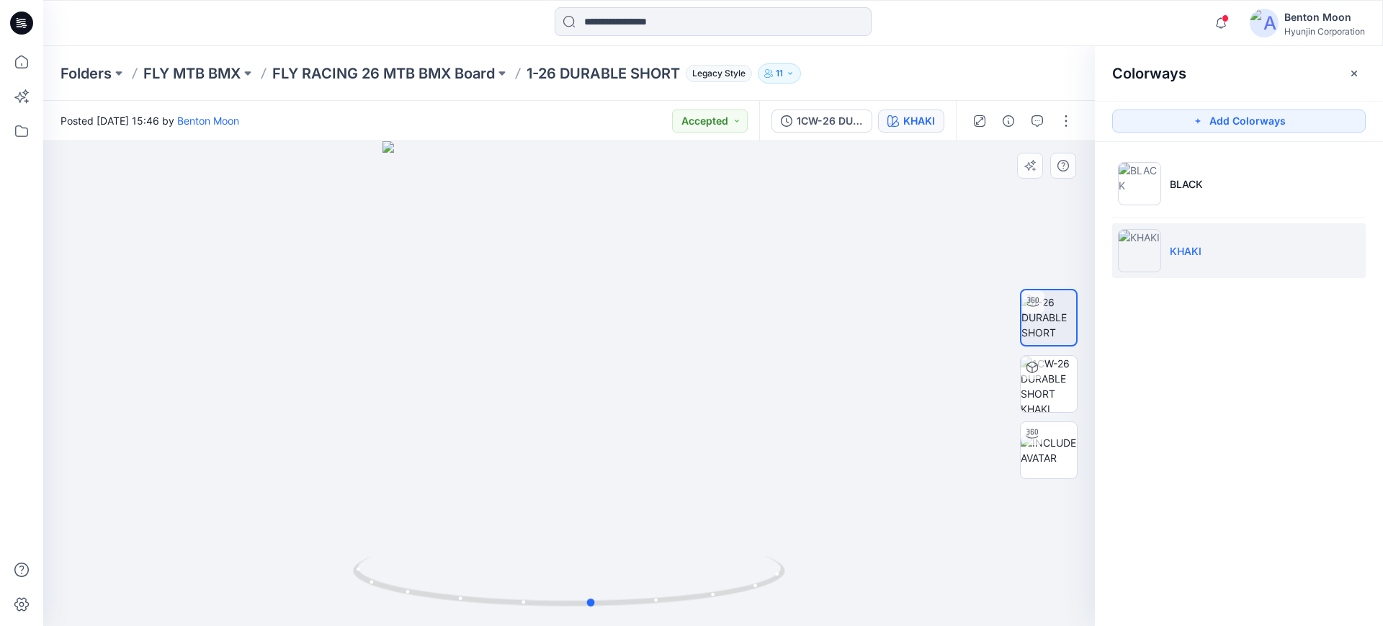
drag, startPoint x: 648, startPoint y: 480, endPoint x: 671, endPoint y: 456, distance: 33.1
click at [671, 456] on div at bounding box center [568, 383] width 1051 height 485
drag, startPoint x: 518, startPoint y: 552, endPoint x: 674, endPoint y: 495, distance: 166.5
click at [674, 495] on div at bounding box center [568, 383] width 1051 height 485
